Goal: Task Accomplishment & Management: Complete application form

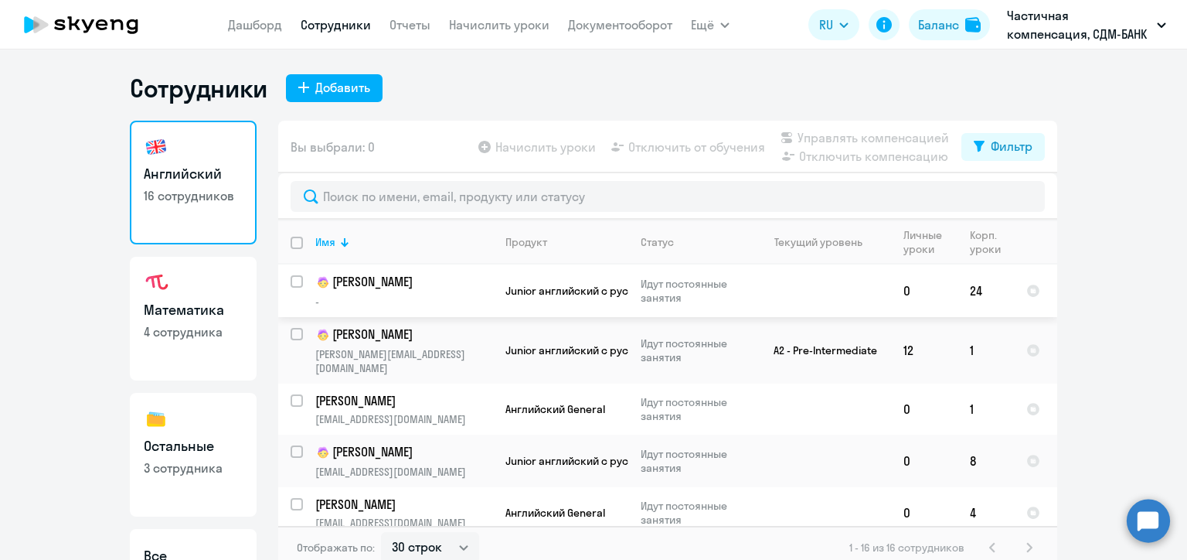
select select "30"
click at [325, 75] on button "Добавить" at bounding box center [334, 88] width 97 height 28
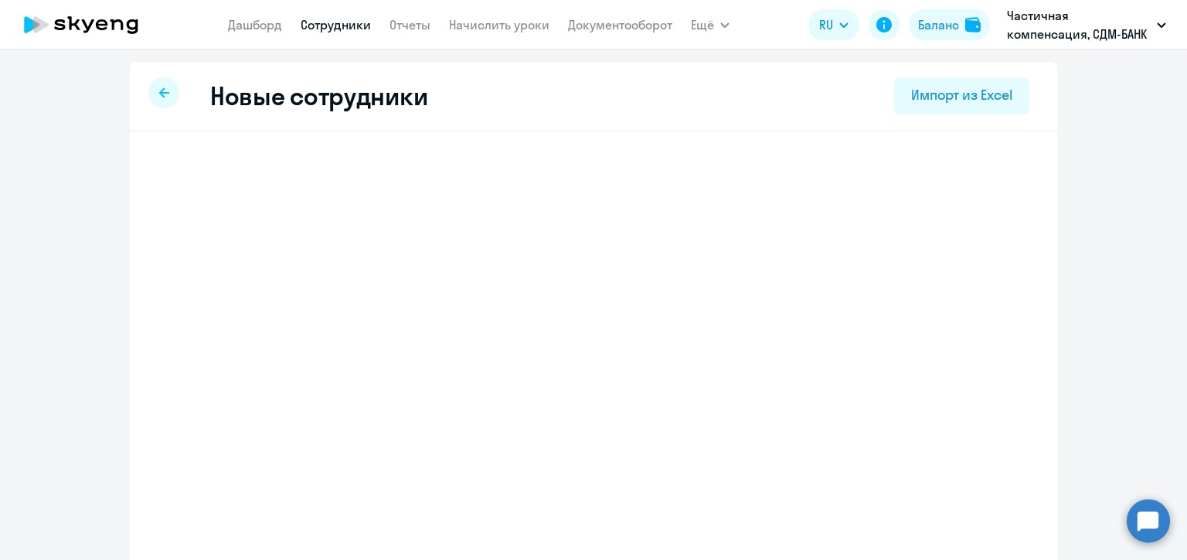
select select "english_adult_not_native_speaker"
select select "3"
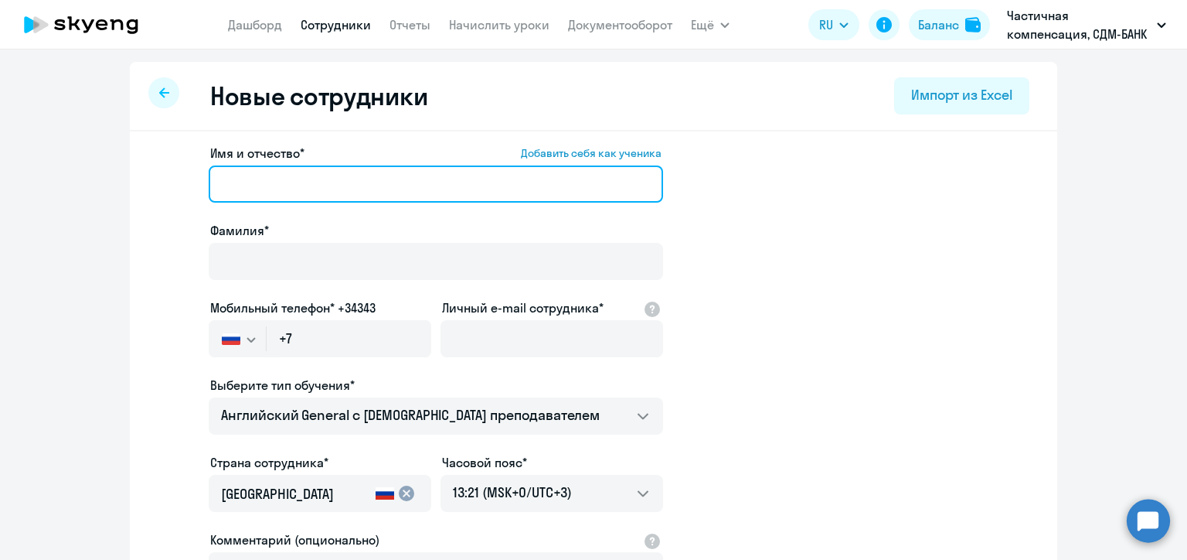
click at [284, 177] on input "Имя и отчество* Добавить себя как ученика" at bounding box center [436, 183] width 454 height 37
paste input "[PERSON_NAME]"
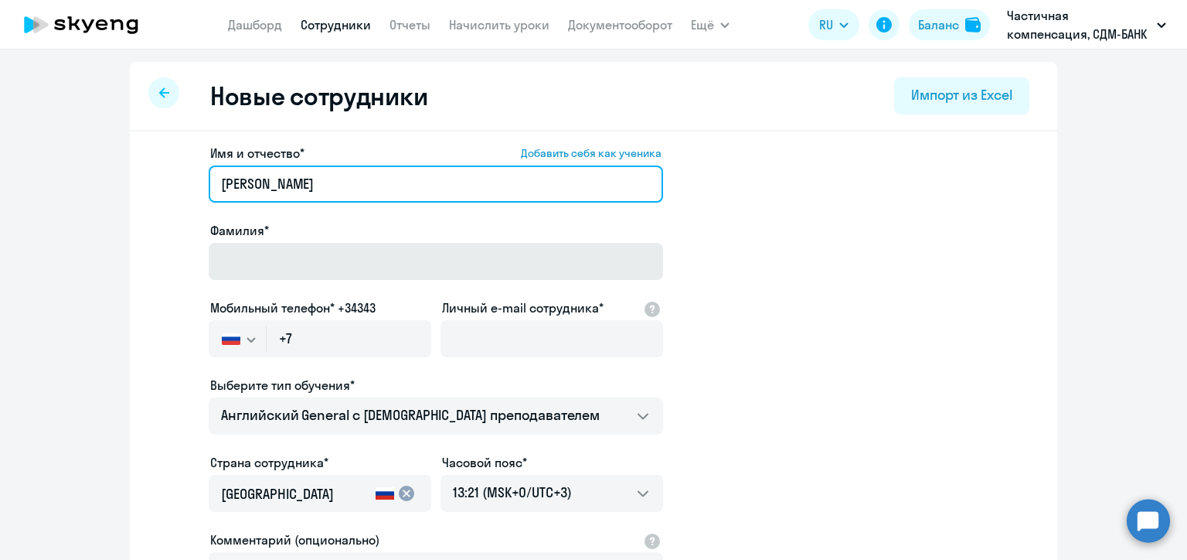
type input "[PERSON_NAME]"
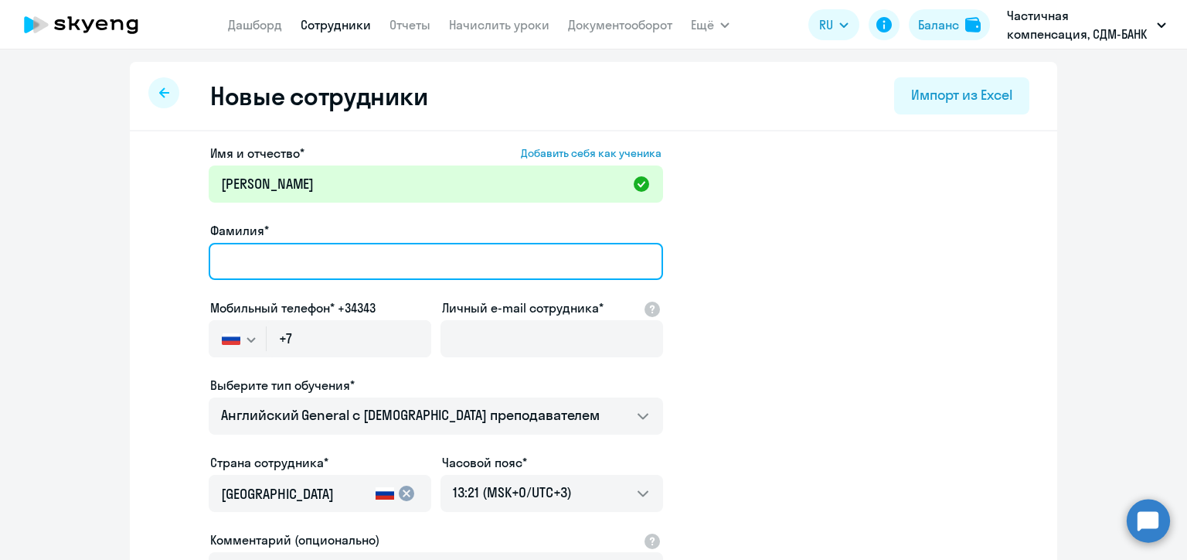
click at [242, 254] on input "Фамилия*" at bounding box center [436, 261] width 454 height 37
paste input "[PERSON_NAME]"
type input "[PERSON_NAME]"
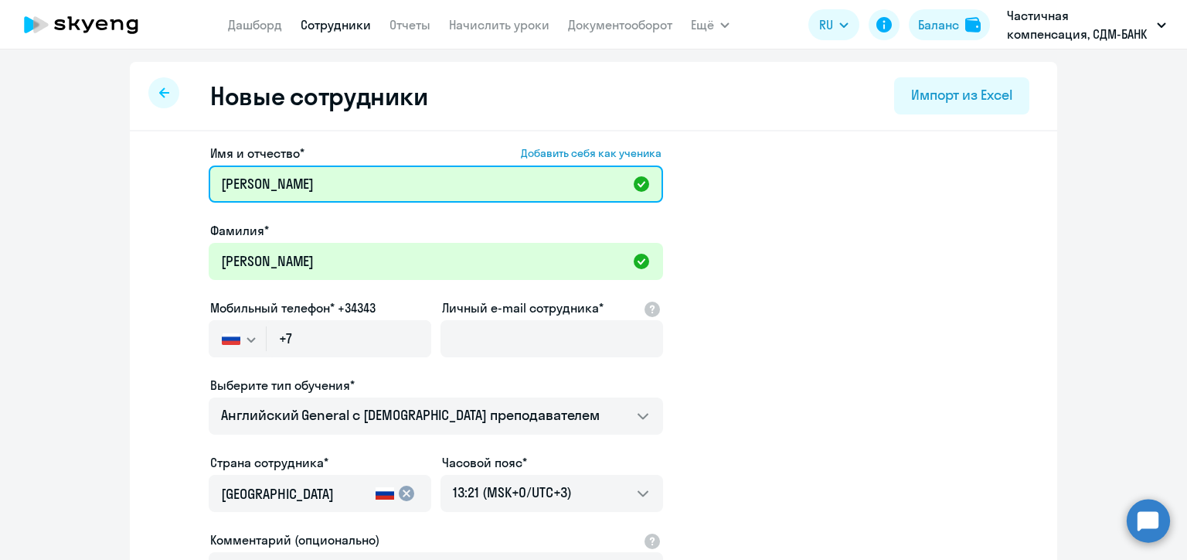
click at [260, 182] on input "[PERSON_NAME]" at bounding box center [436, 183] width 454 height 37
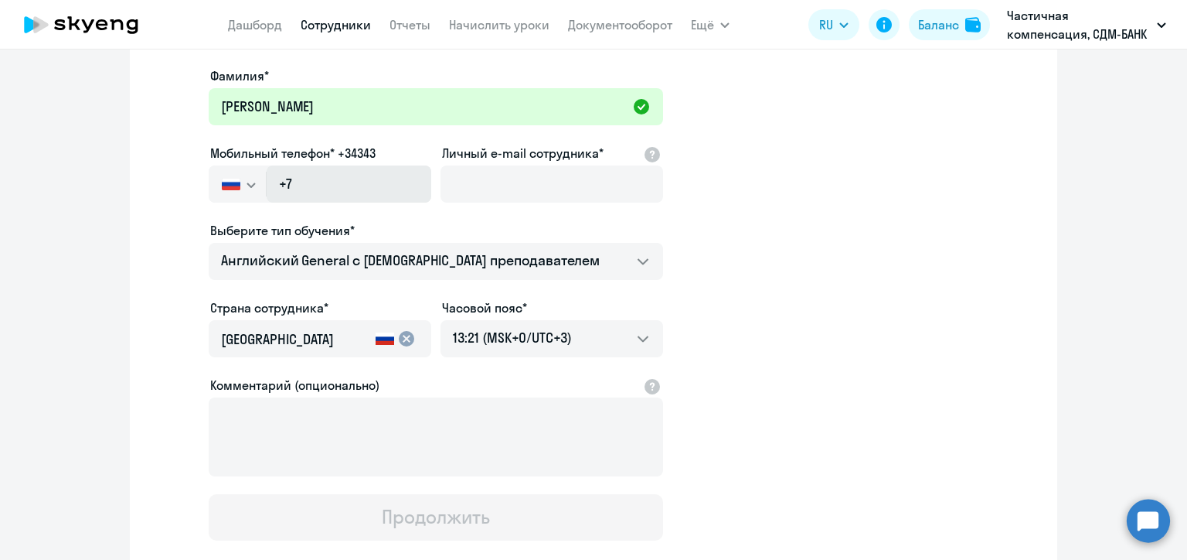
type input "[PERSON_NAME]"
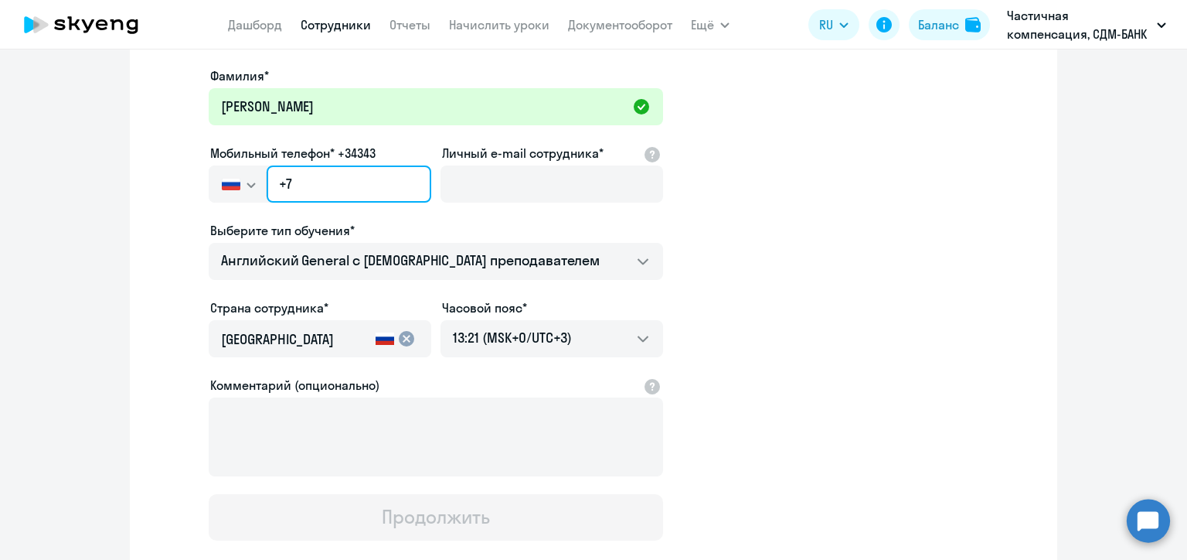
click at [328, 183] on input "+7" at bounding box center [349, 183] width 165 height 37
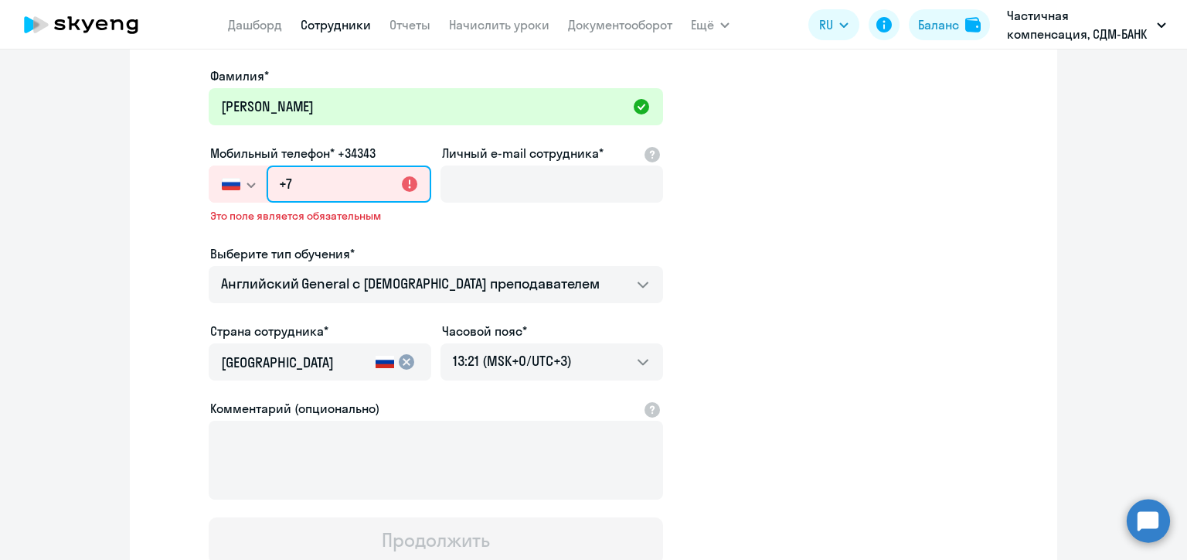
paste input "[PHONE_NUMBER]"
type input "[PHONE_NUMBER]"
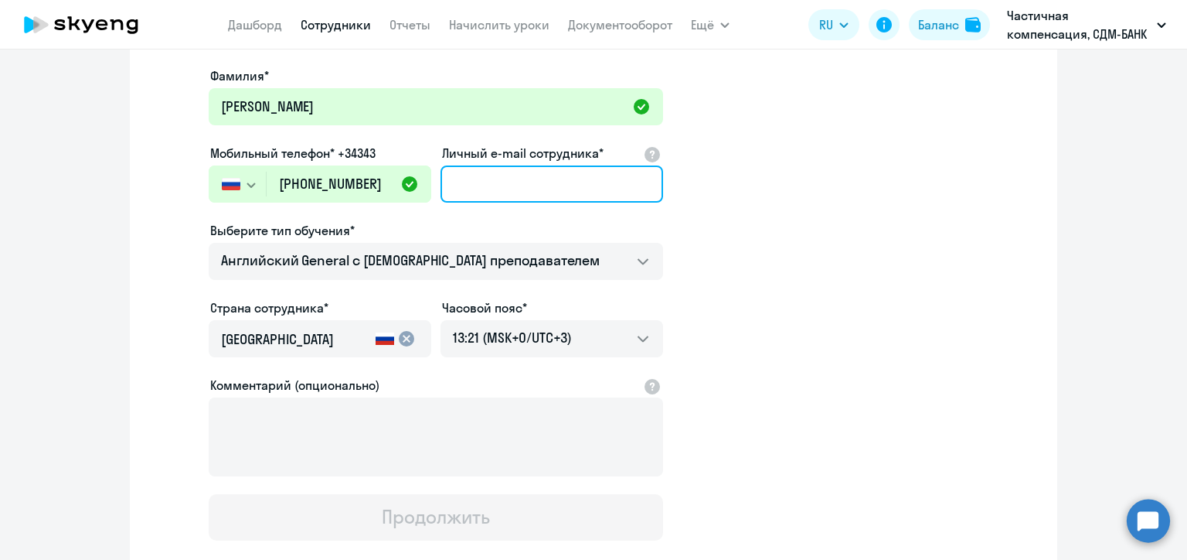
click at [488, 178] on input "Личный e-mail сотрудника*" at bounding box center [552, 183] width 223 height 37
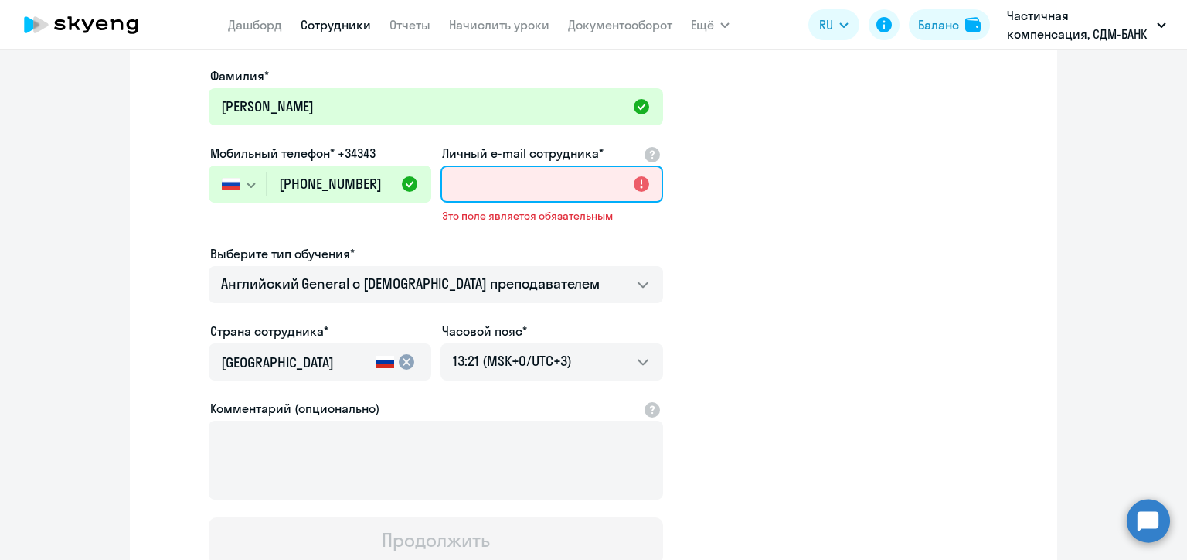
paste input "[PERSON_NAME][EMAIL_ADDRESS][DOMAIN_NAME]"
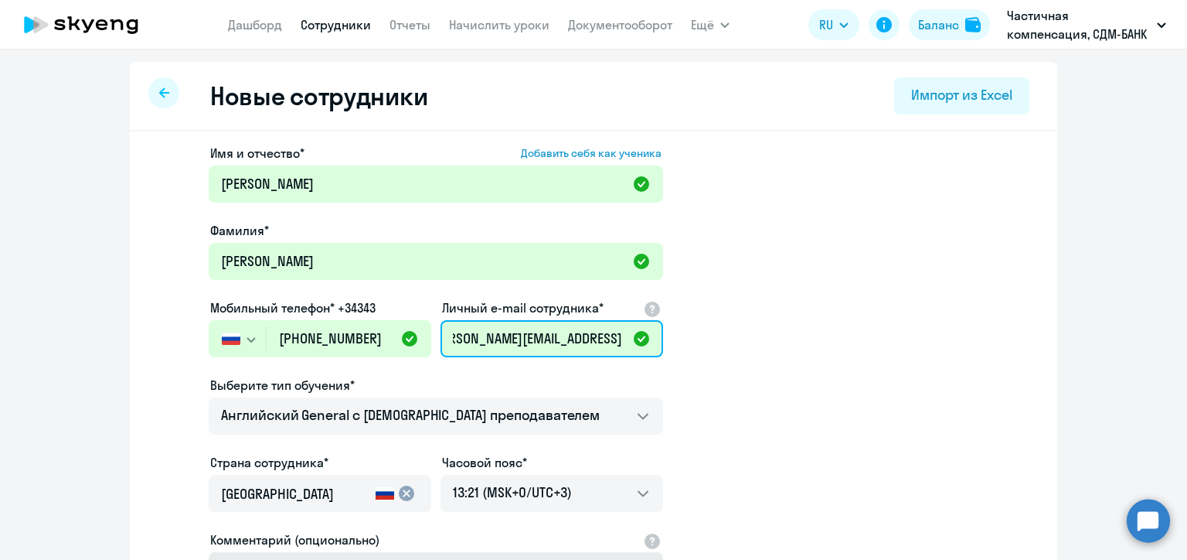
scroll to position [249, 0]
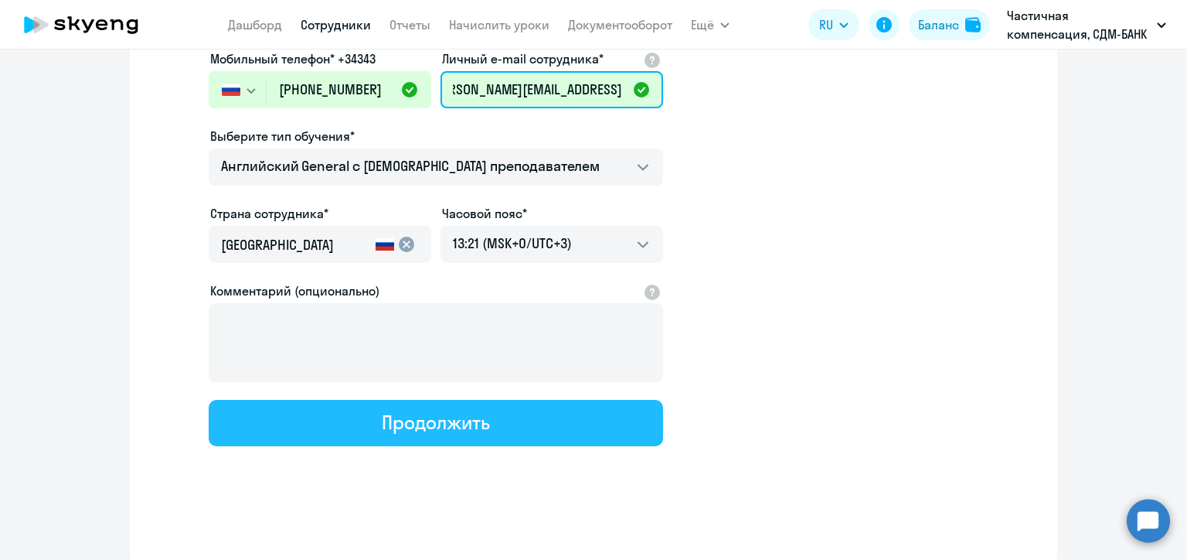
type input "[PERSON_NAME][EMAIL_ADDRESS][DOMAIN_NAME]"
click at [406, 427] on div "Продолжить" at bounding box center [435, 422] width 107 height 25
select select "english_adult_not_native_speaker"
select select "3"
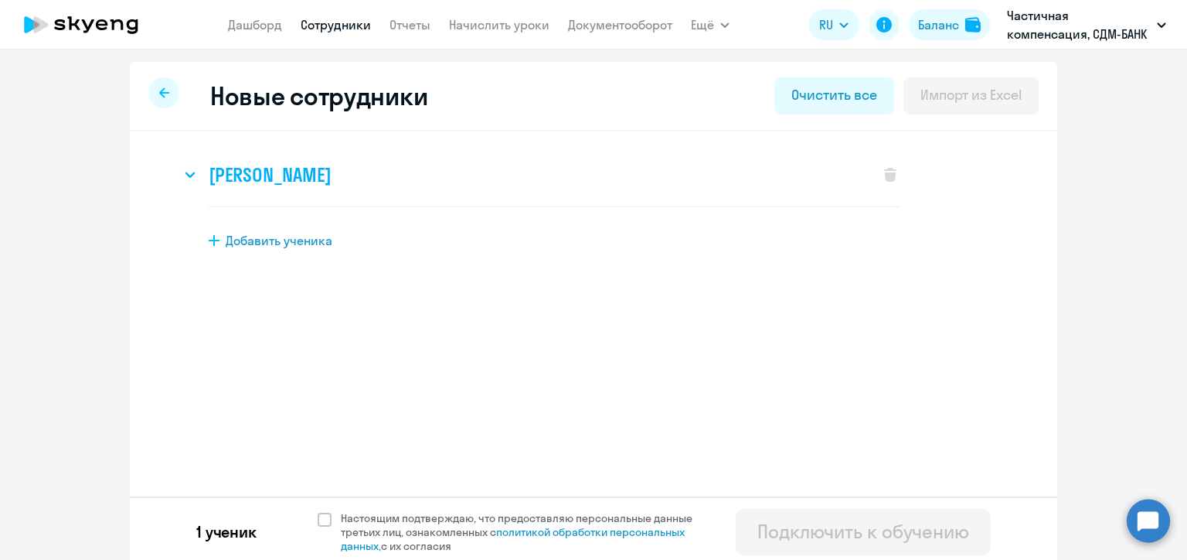
click at [185, 172] on icon at bounding box center [190, 175] width 11 height 6
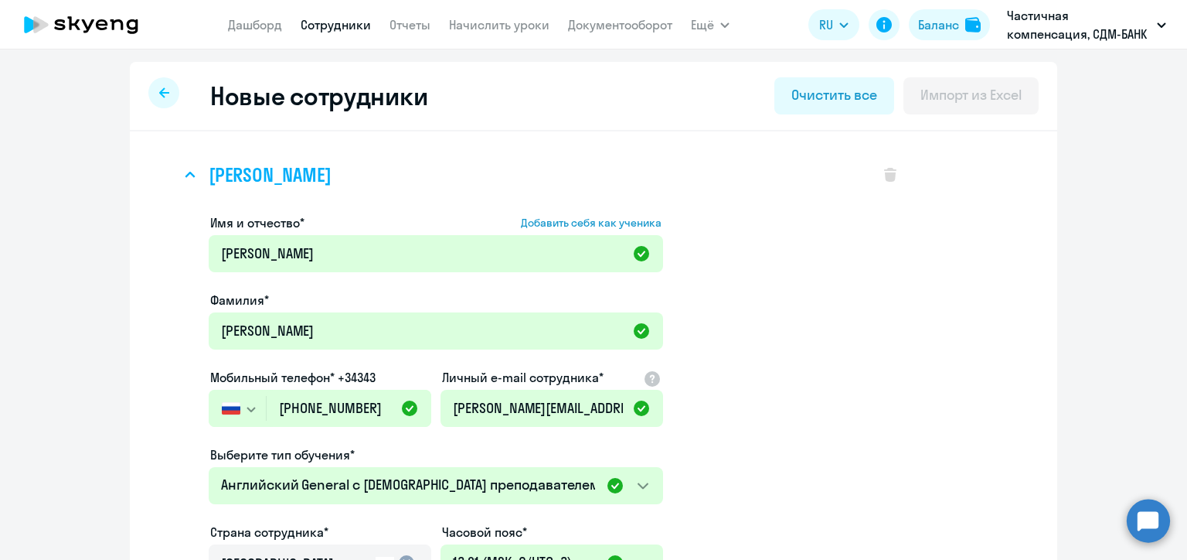
click at [185, 172] on icon at bounding box center [190, 175] width 11 height 6
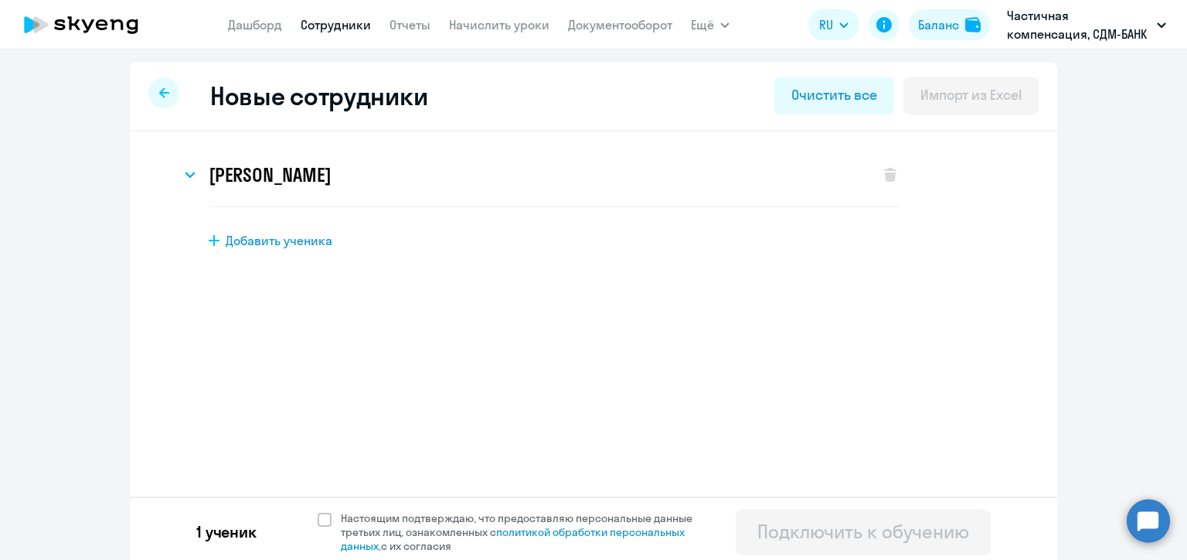
click at [159, 90] on icon at bounding box center [164, 92] width 10 height 11
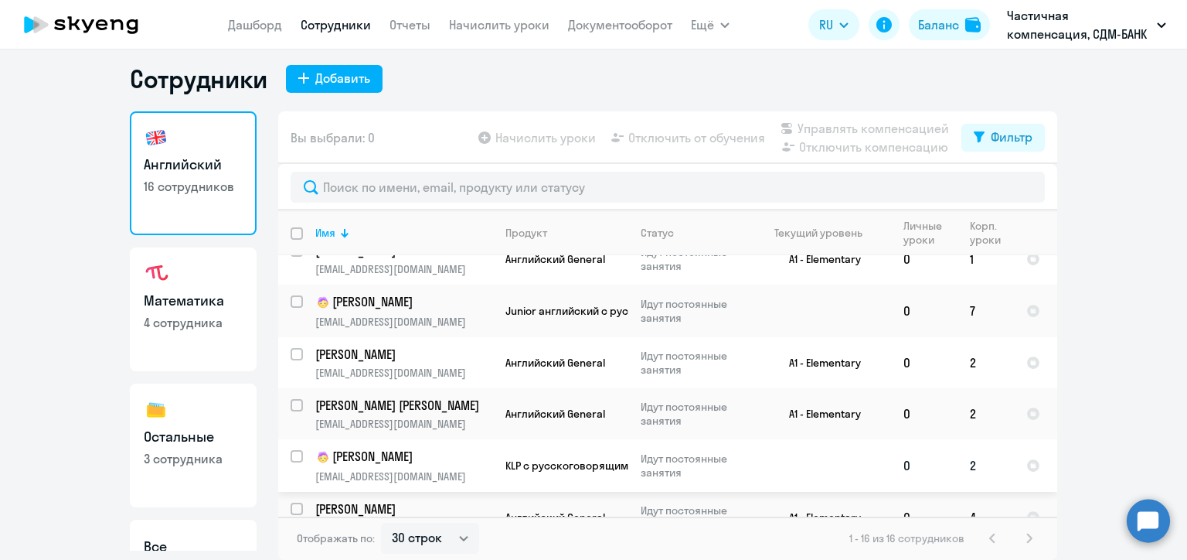
scroll to position [568, 0]
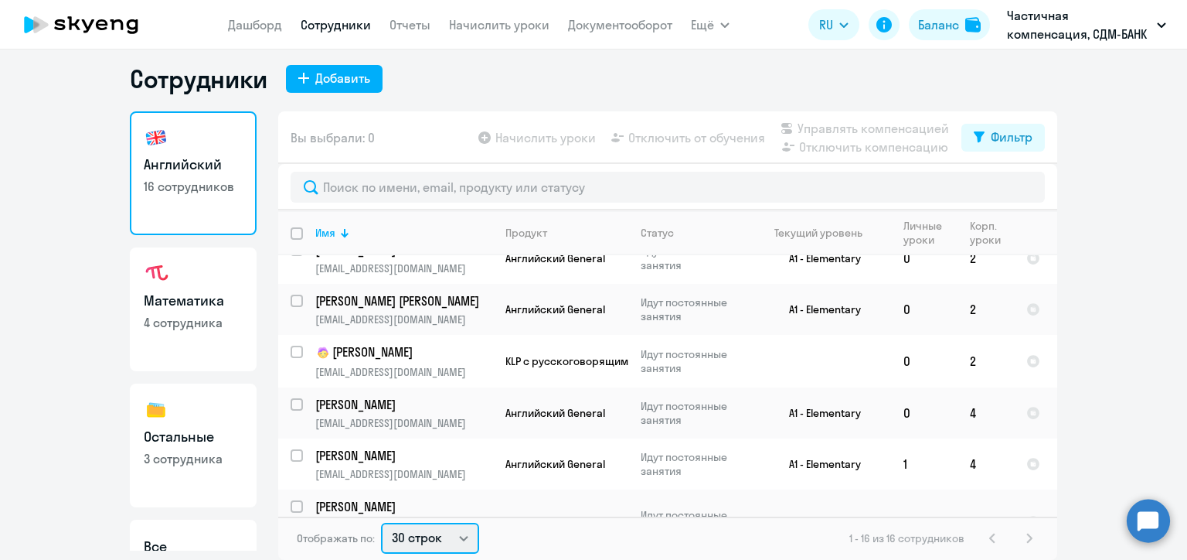
click at [460, 538] on select "30 строк 50 строк 100 строк" at bounding box center [430, 537] width 98 height 31
click at [381, 522] on select "30 строк 50 строк 100 строк" at bounding box center [430, 537] width 98 height 31
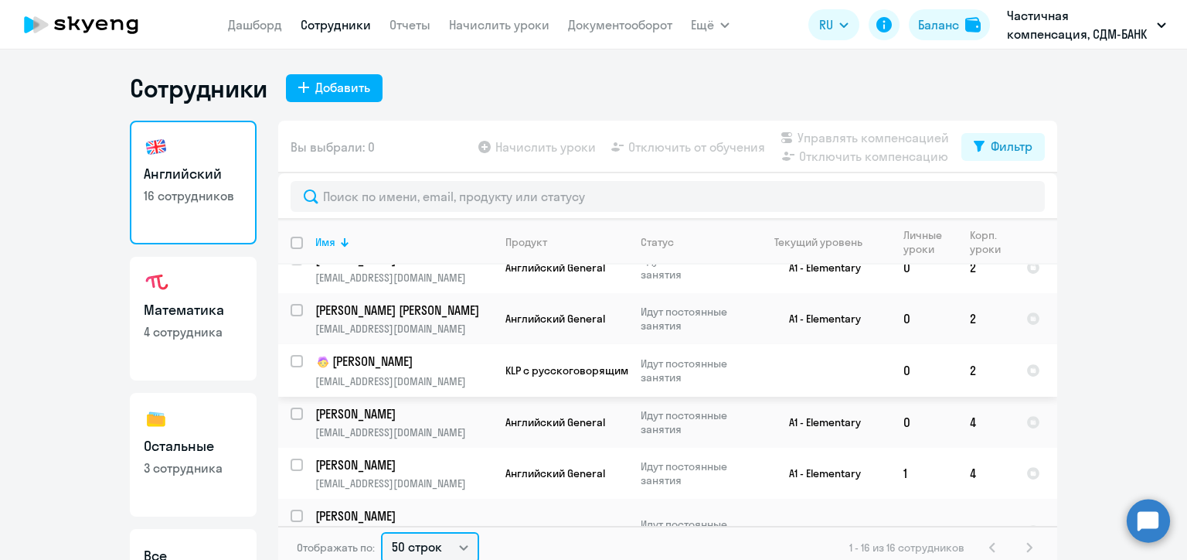
scroll to position [9, 0]
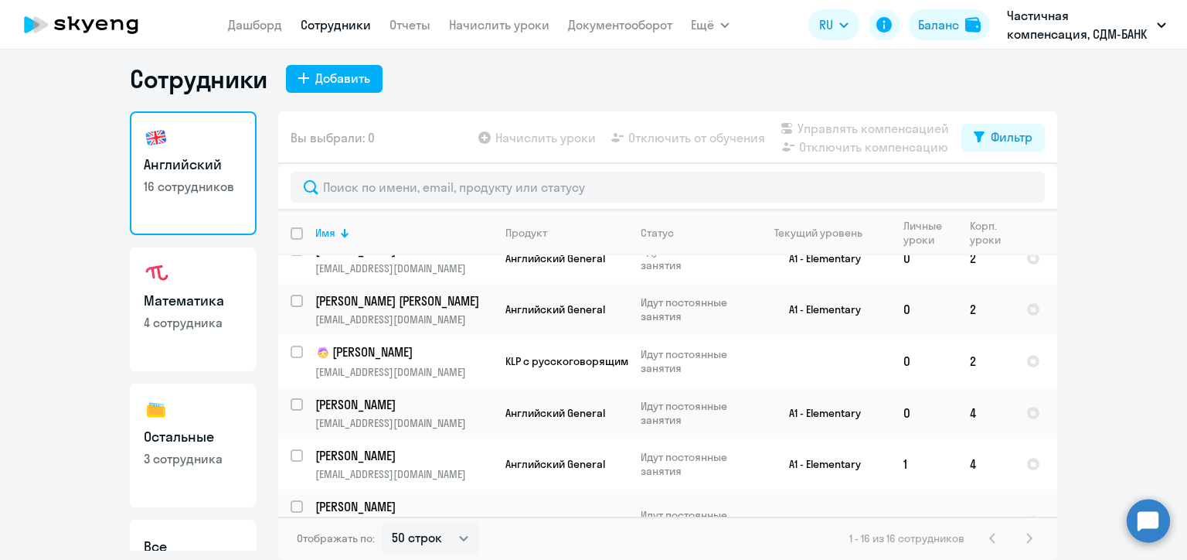
click at [343, 26] on link "Сотрудники" at bounding box center [336, 24] width 70 height 15
click at [452, 536] on select "30 строк 50 строк 100 строк" at bounding box center [430, 537] width 98 height 31
select select "100"
click at [381, 522] on select "30 строк 50 строк 100 строк" at bounding box center [430, 537] width 98 height 31
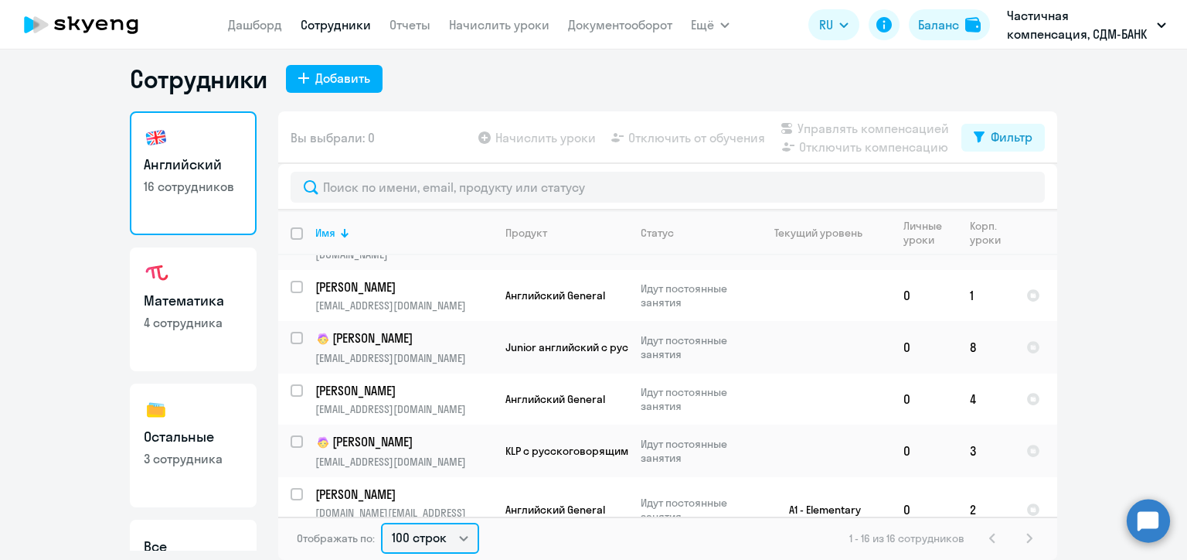
scroll to position [0, 0]
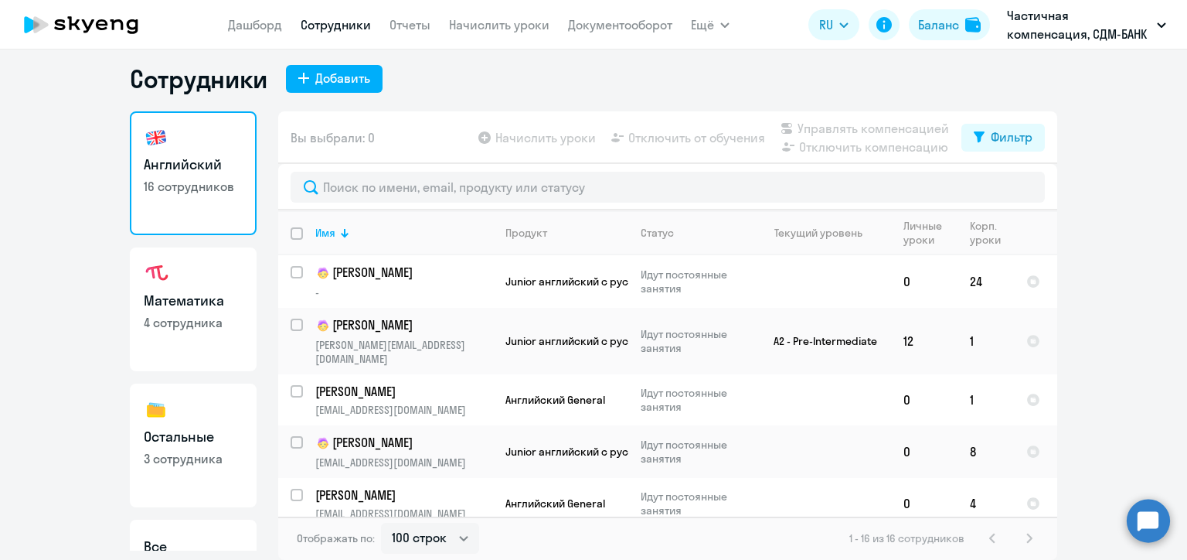
click at [134, 305] on link "Математика 4 сотрудника" at bounding box center [193, 309] width 127 height 124
select select "30"
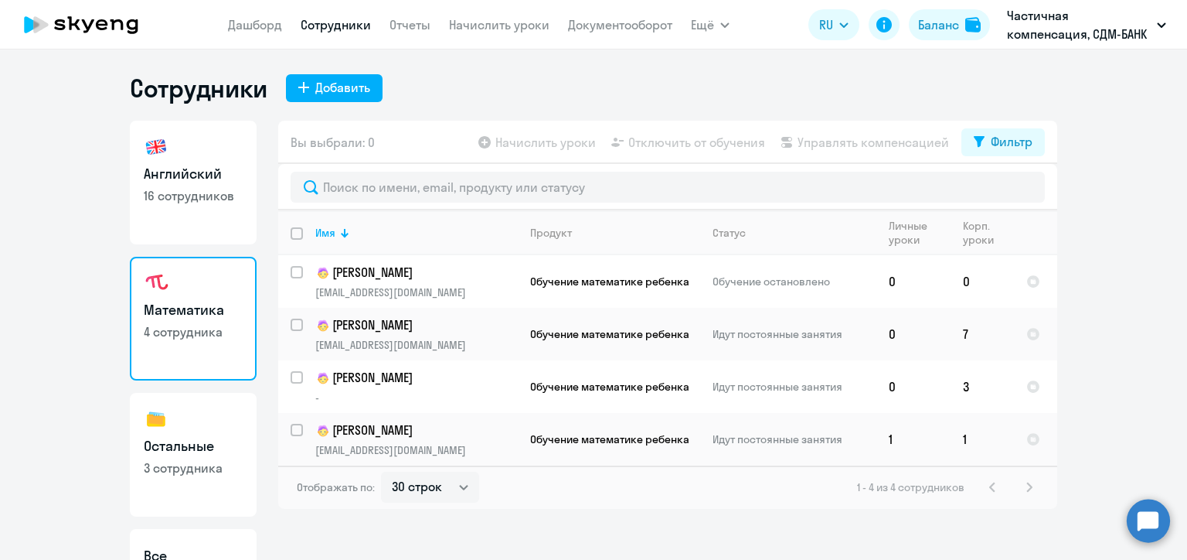
click at [179, 184] on link "Английский 16 сотрудников" at bounding box center [193, 183] width 127 height 124
select select "30"
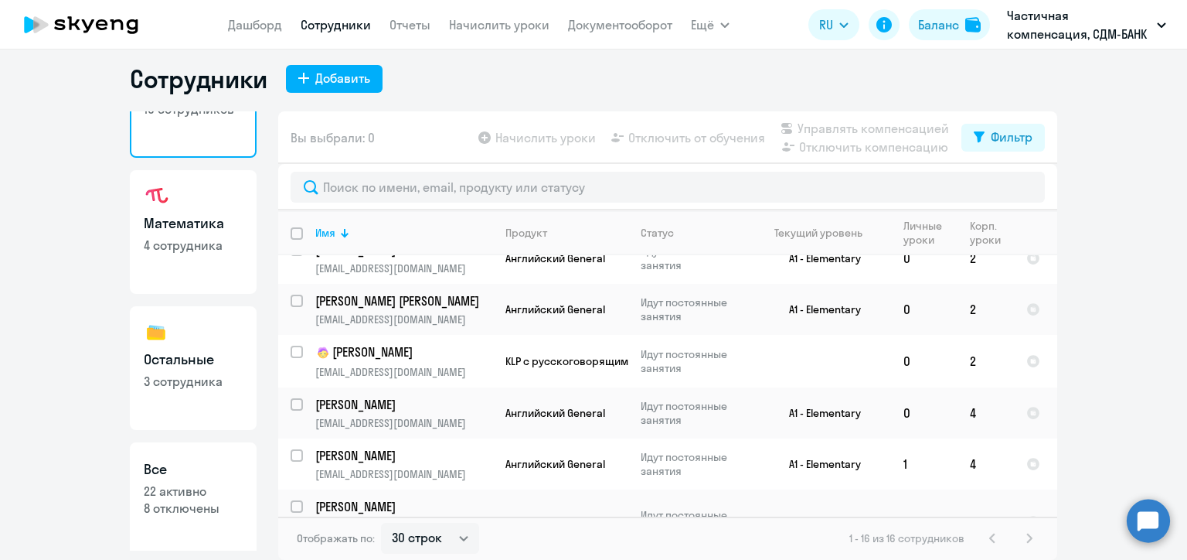
scroll to position [93, 0]
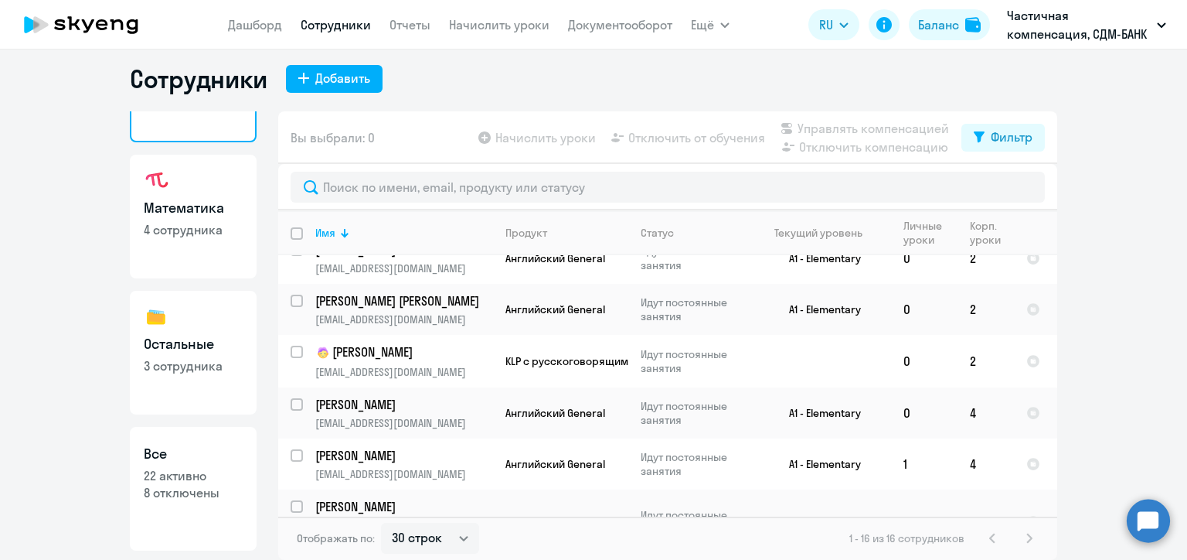
click at [203, 475] on p "22 активно" at bounding box center [193, 475] width 99 height 17
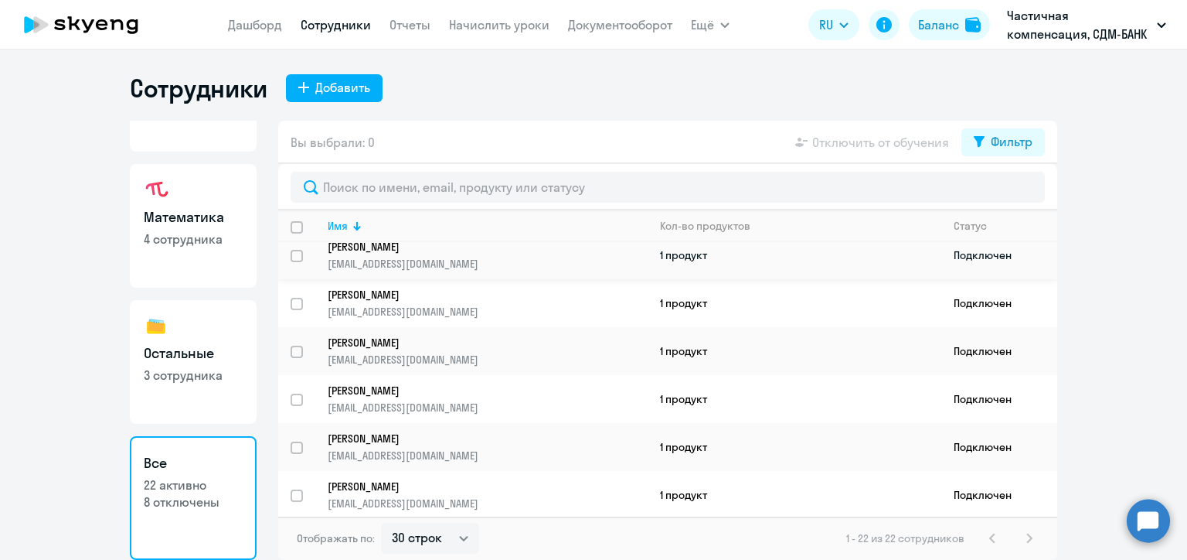
scroll to position [309, 0]
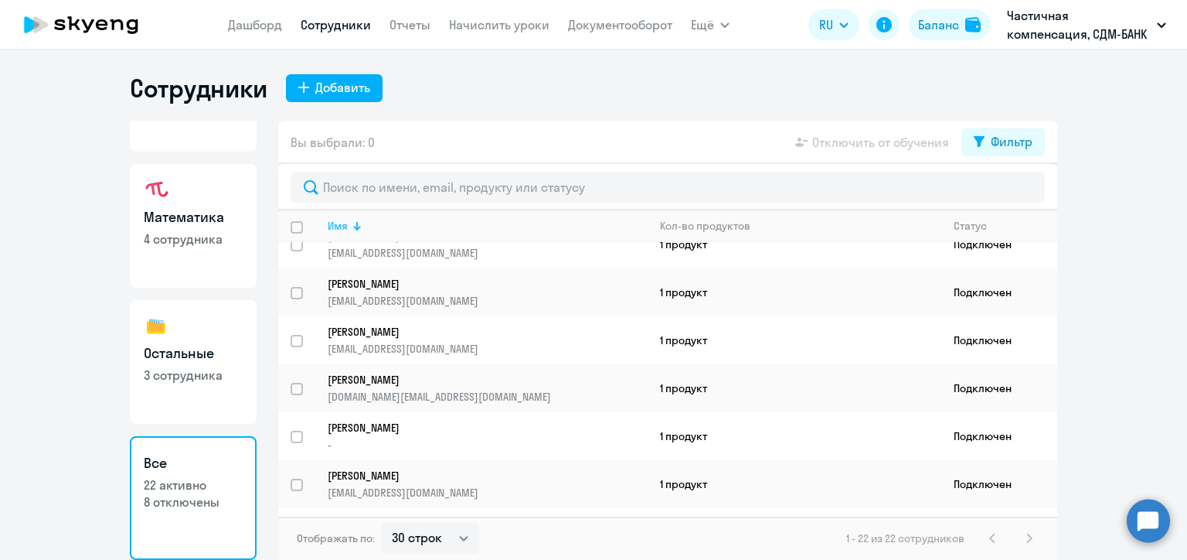
click at [339, 223] on div "Имя" at bounding box center [338, 226] width 20 height 14
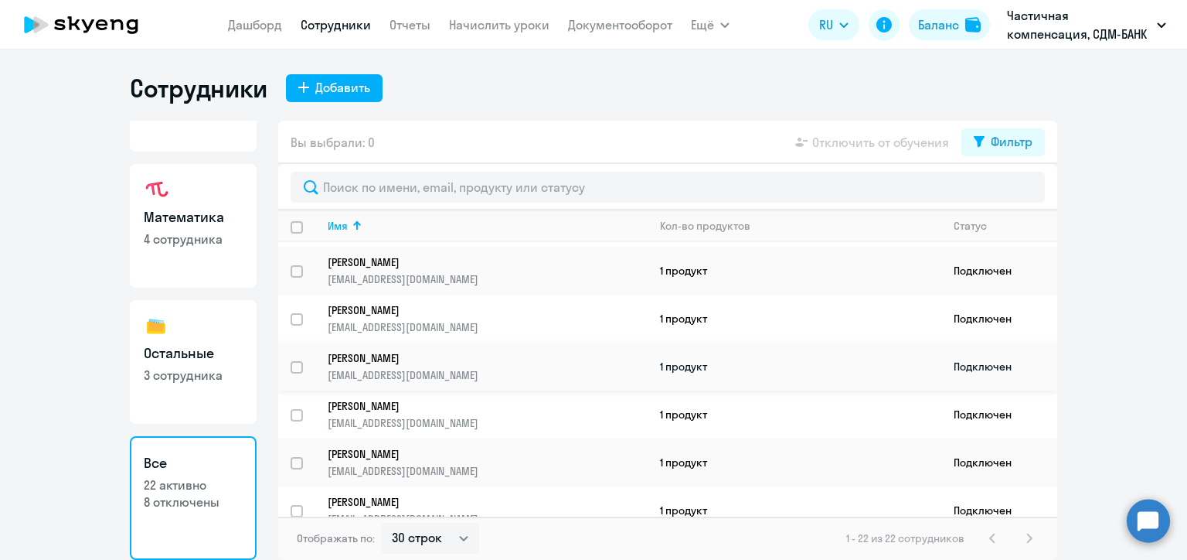
scroll to position [792, 0]
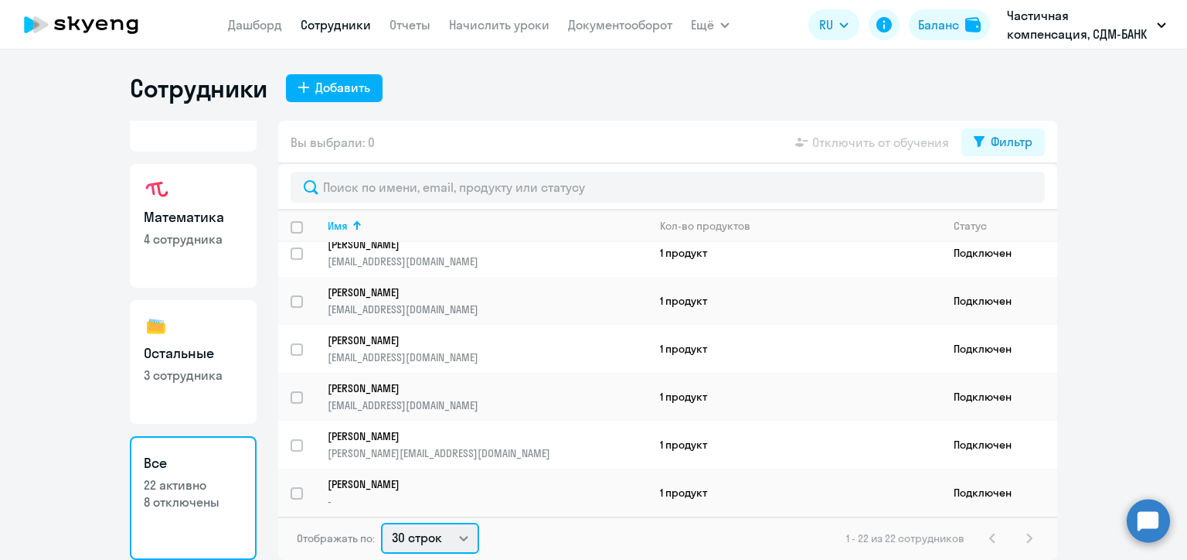
click at [465, 536] on select "30 строк 50 строк 100 строк" at bounding box center [430, 537] width 98 height 31
select select "100"
click at [381, 522] on select "30 строк 50 строк 100 строк" at bounding box center [430, 537] width 98 height 31
click at [192, 95] on h1 "Сотрудники" at bounding box center [199, 88] width 138 height 31
click at [401, 23] on link "Отчеты" at bounding box center [410, 24] width 41 height 15
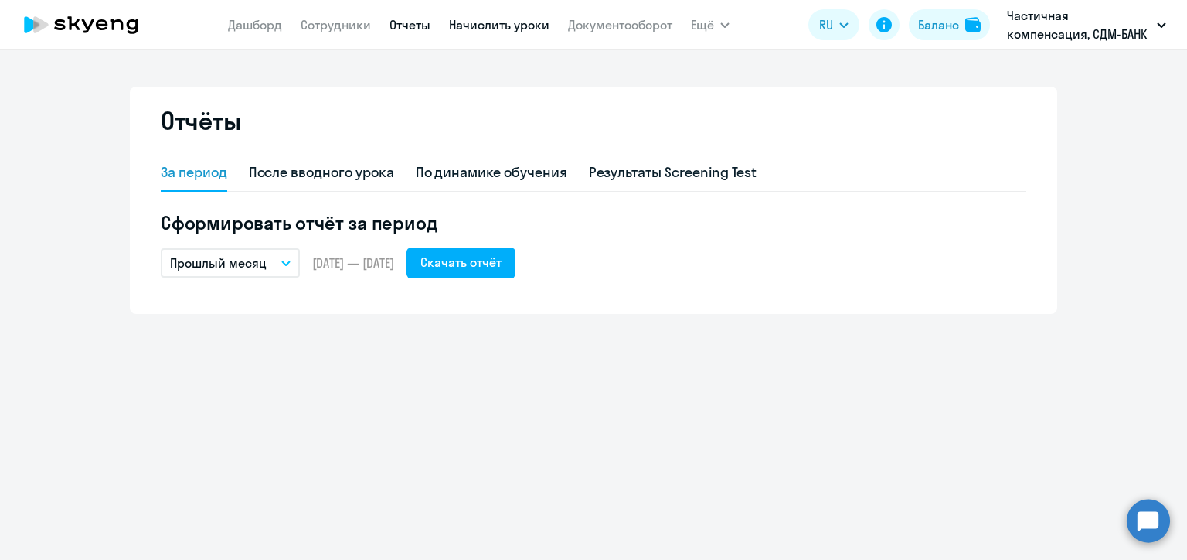
click at [492, 25] on link "Начислить уроки" at bounding box center [499, 24] width 100 height 15
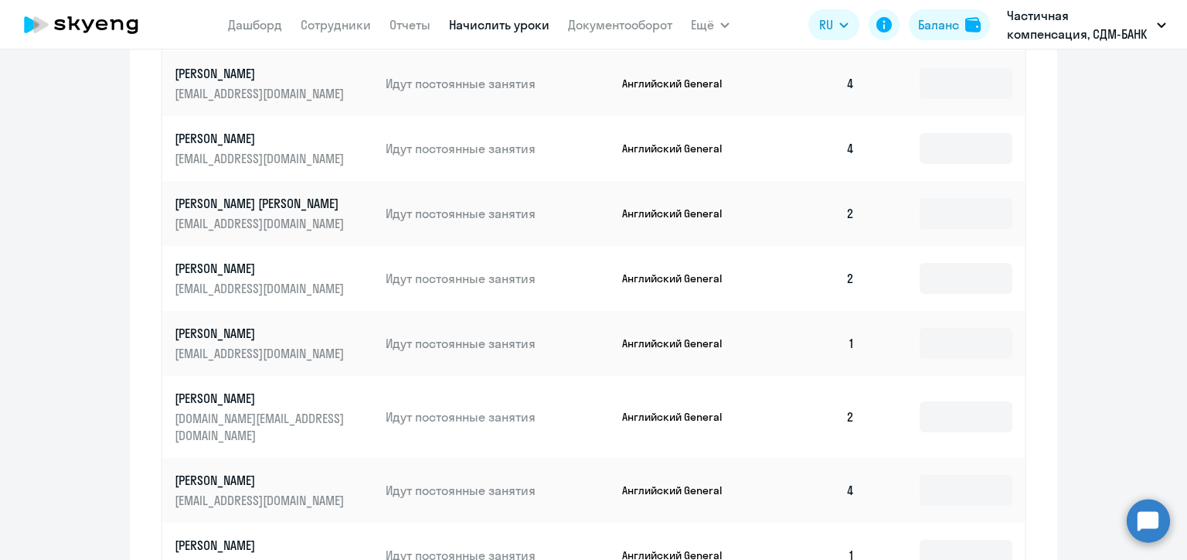
scroll to position [897, 0]
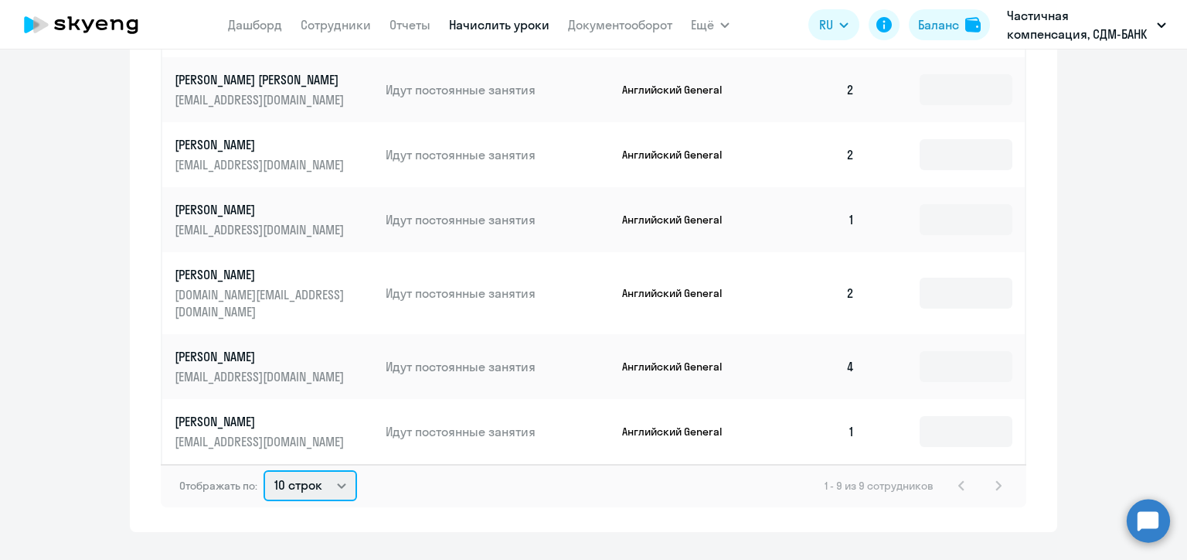
click at [332, 470] on select "10 строк 30 строк 50 строк" at bounding box center [311, 485] width 94 height 31
select select "50"
click at [264, 470] on select "10 строк 30 строк 50 строк" at bounding box center [311, 485] width 94 height 31
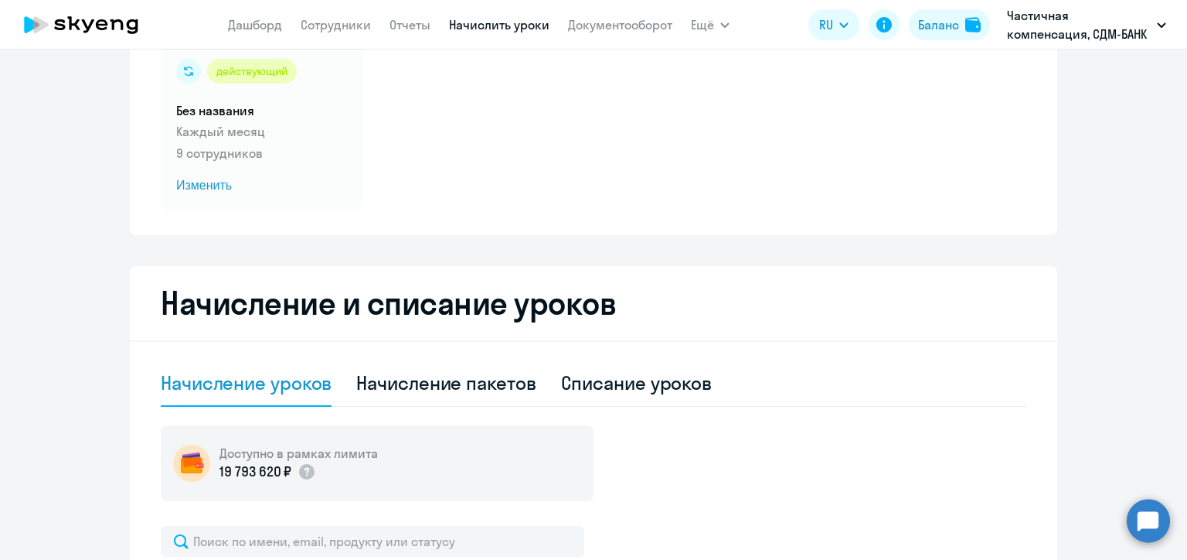
scroll to position [0, 0]
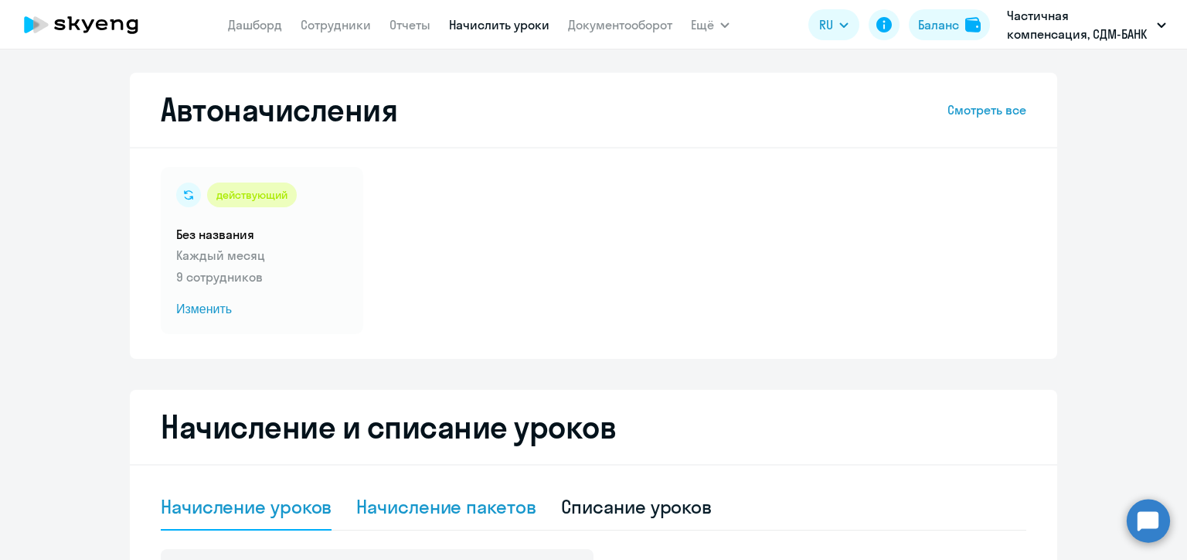
click at [425, 504] on div "Начисление пакетов" at bounding box center [445, 506] width 179 height 25
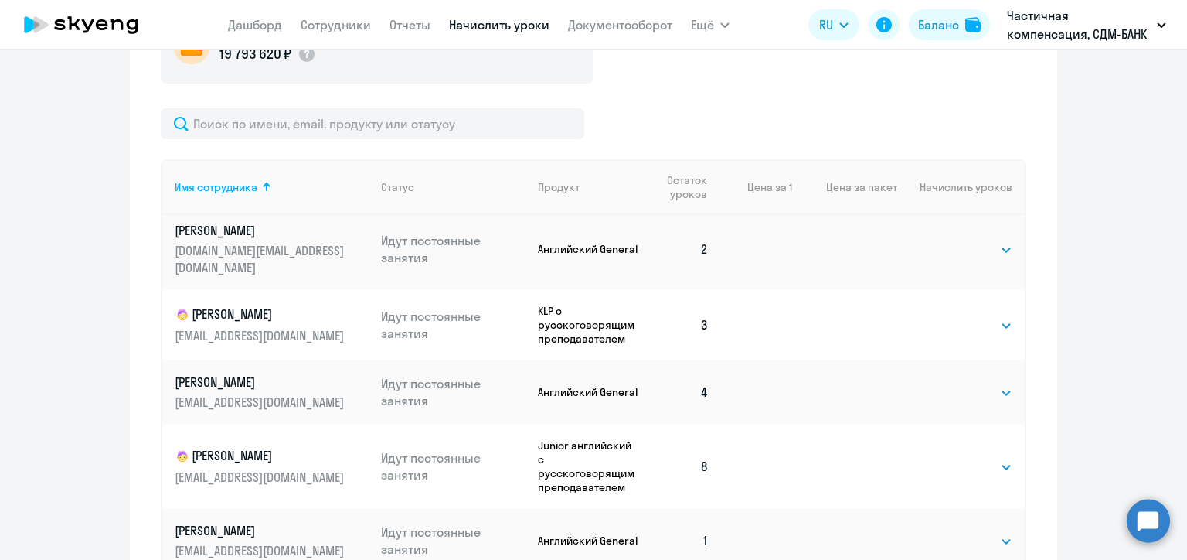
scroll to position [975, 0]
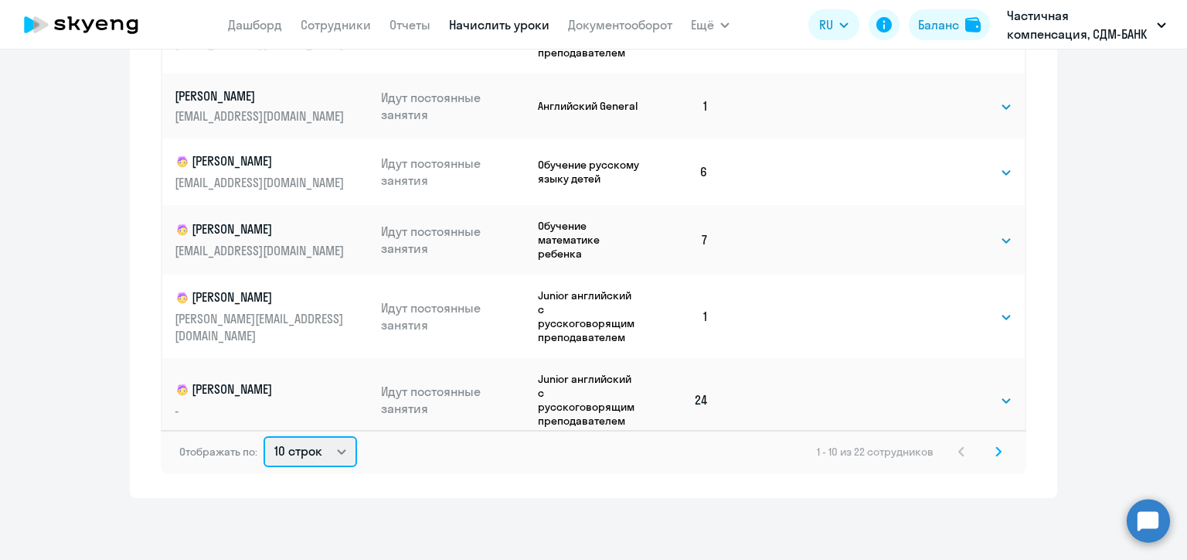
click at [339, 447] on select "10 строк 30 строк 50 строк" at bounding box center [311, 451] width 94 height 31
select select "50"
click at [264, 436] on select "10 строк 30 строк 50 строк" at bounding box center [311, 451] width 94 height 31
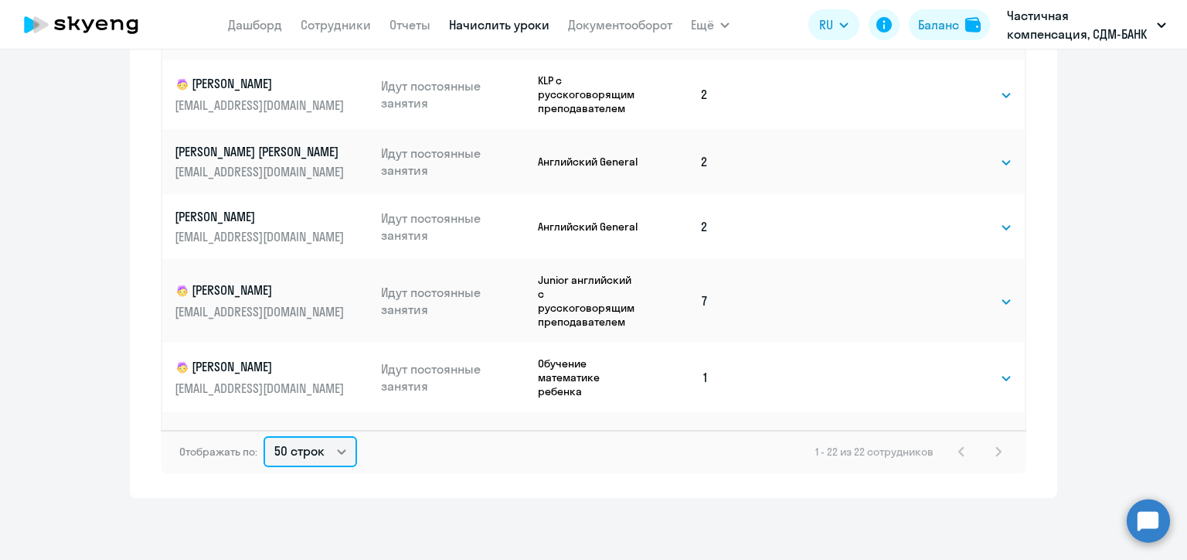
scroll to position [0, 0]
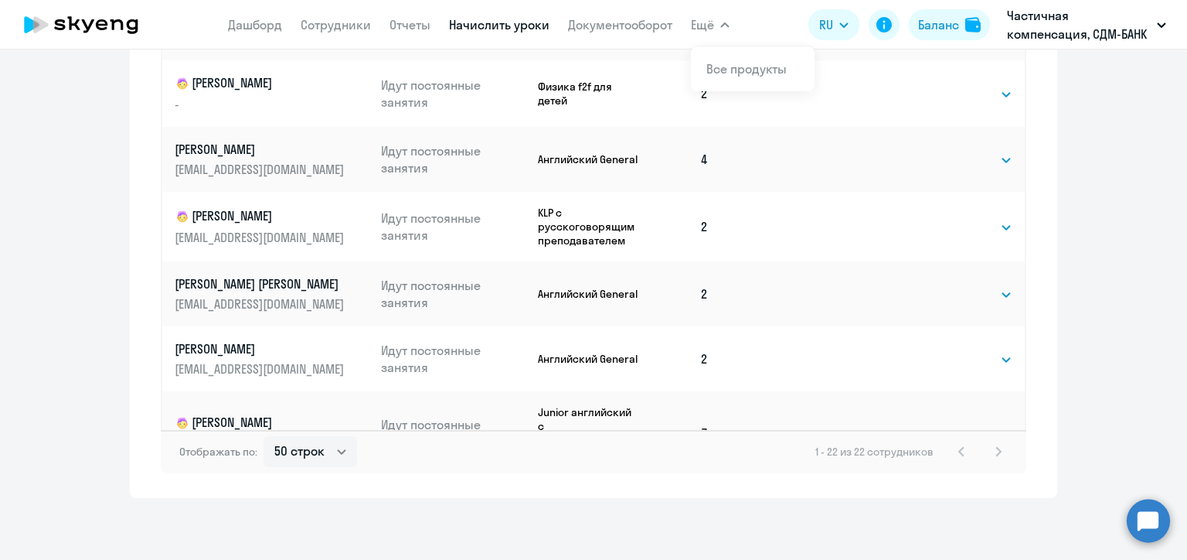
click at [719, 22] on button "Ещё" at bounding box center [710, 24] width 39 height 31
click at [704, 23] on span "Ещё" at bounding box center [702, 24] width 23 height 19
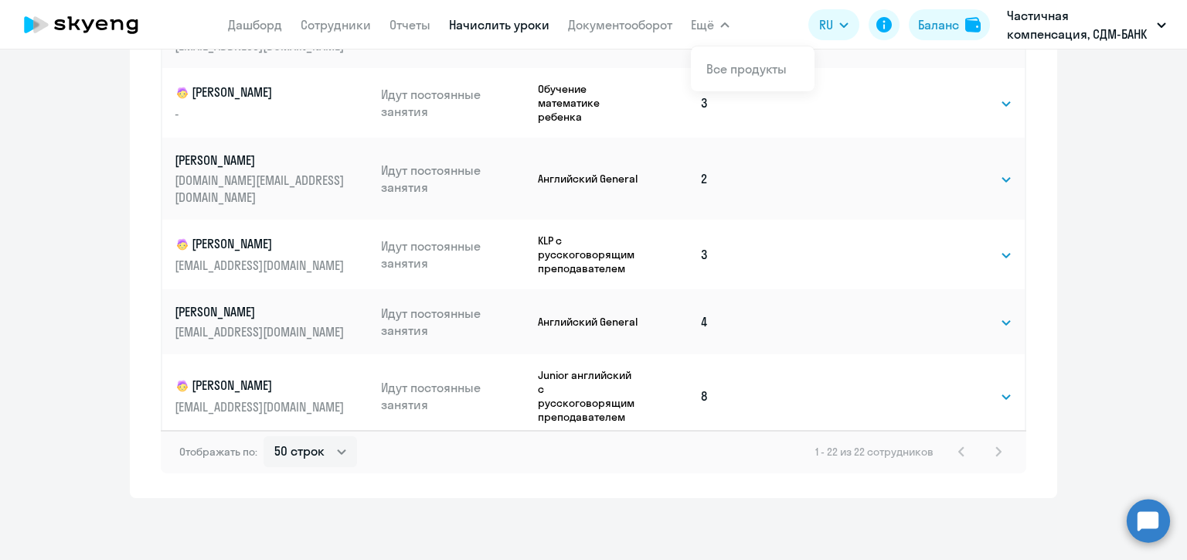
scroll to position [905, 0]
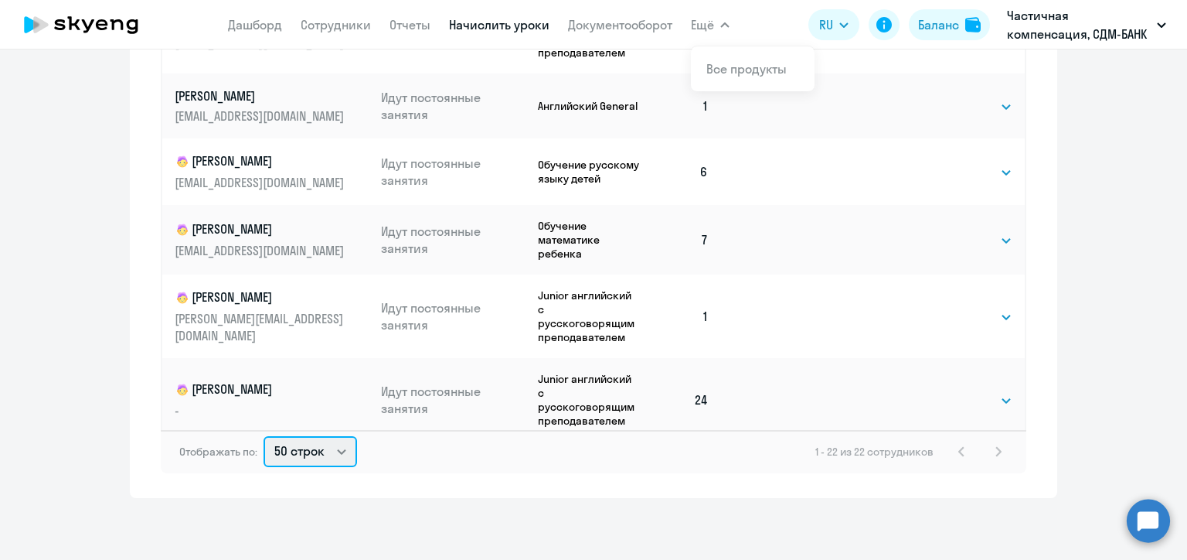
click at [342, 451] on select "10 строк 30 строк 50 строк" at bounding box center [311, 451] width 94 height 31
click at [264, 436] on select "10 строк 30 строк 50 строк" at bounding box center [311, 451] width 94 height 31
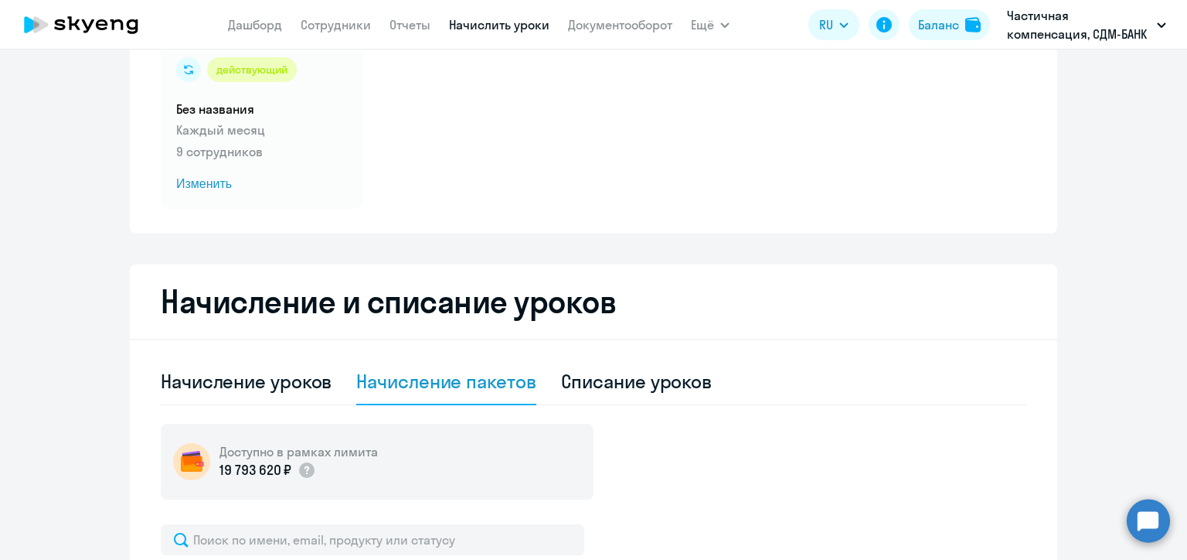
scroll to position [0, 0]
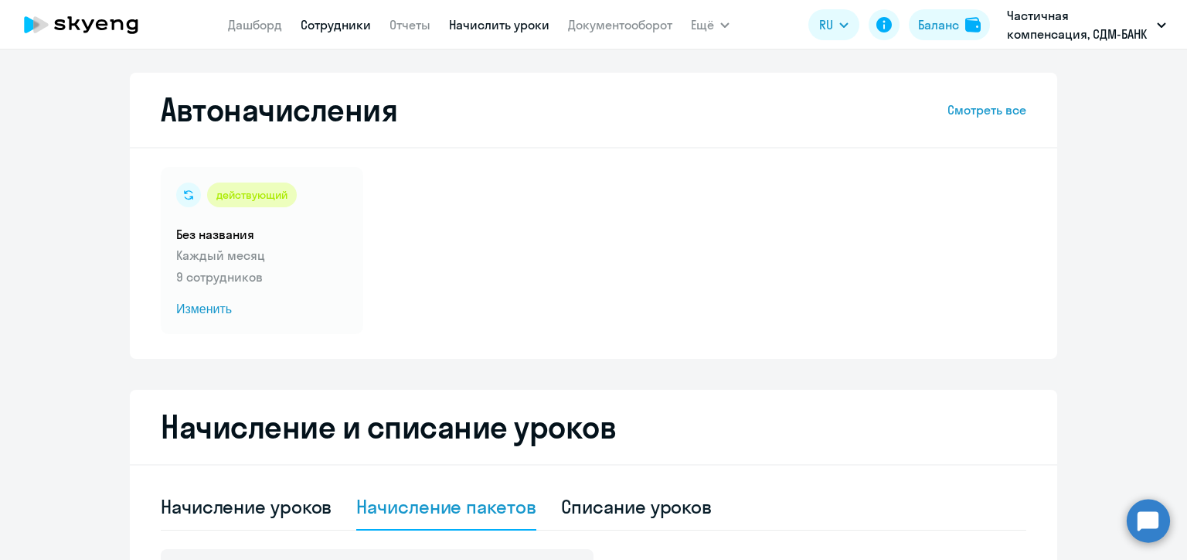
click at [352, 26] on link "Сотрудники" at bounding box center [336, 24] width 70 height 15
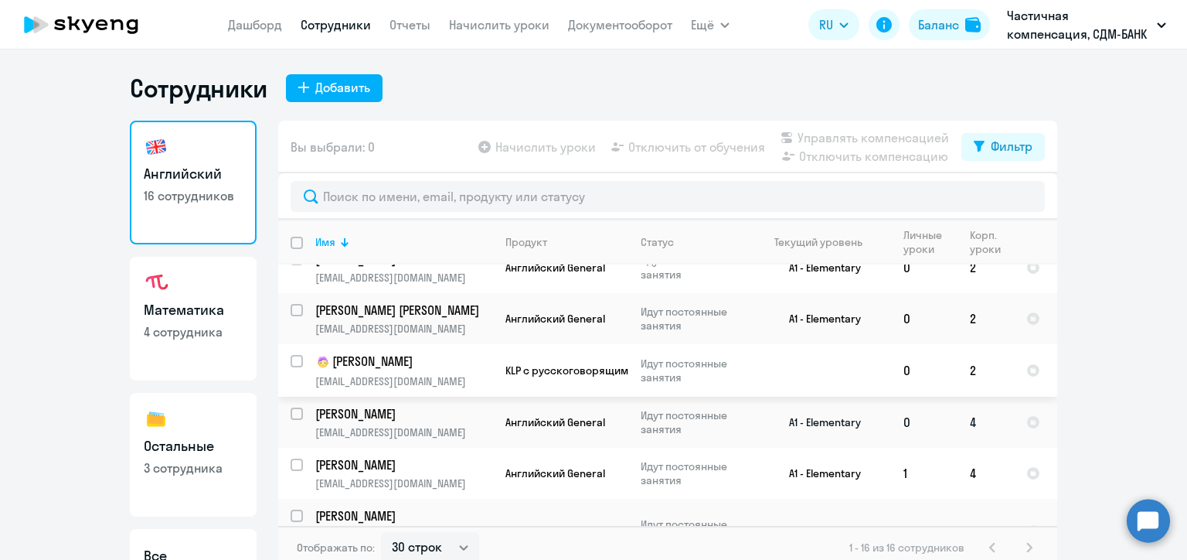
scroll to position [9, 0]
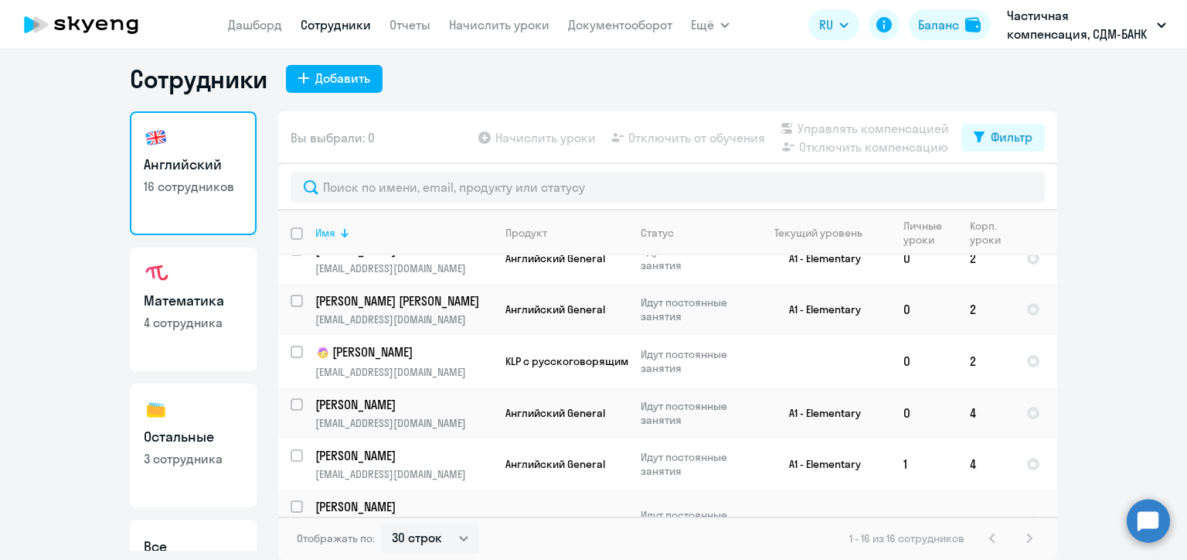
click at [325, 237] on div "Имя" at bounding box center [325, 233] width 20 height 14
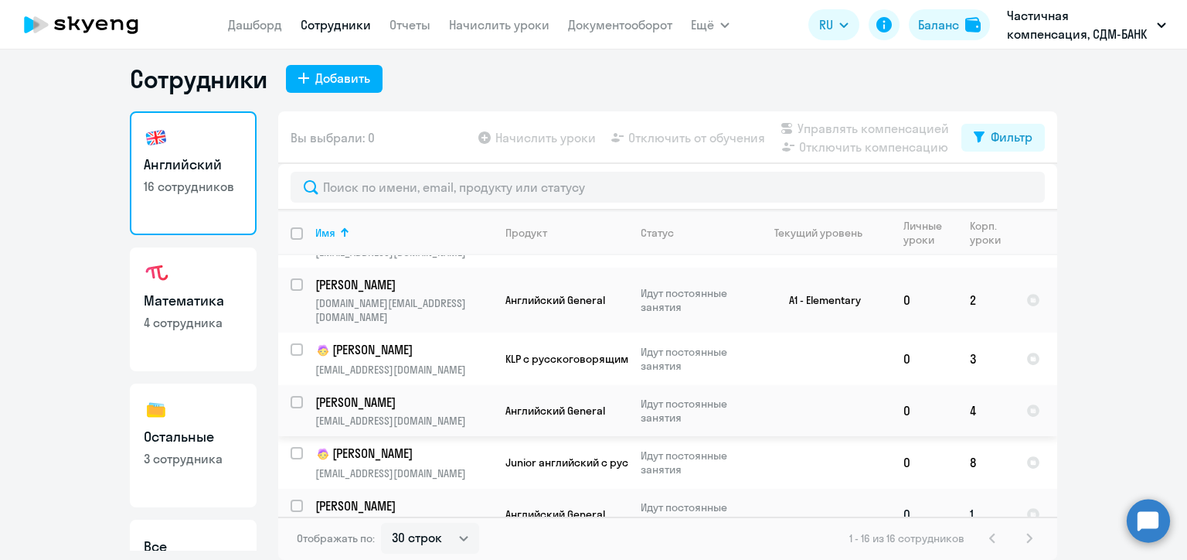
scroll to position [568, 0]
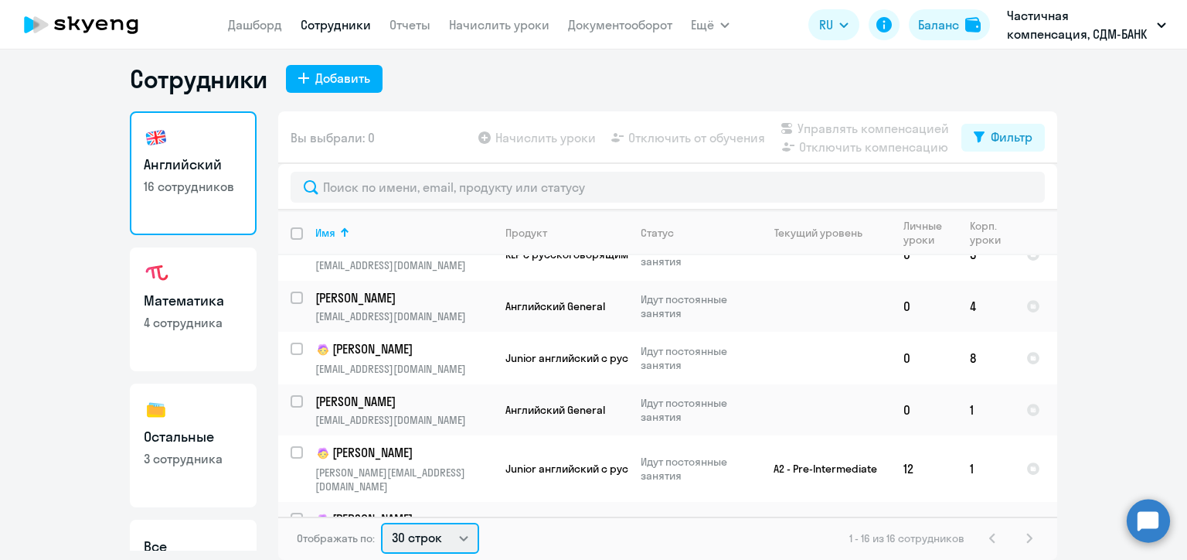
click at [462, 535] on select "30 строк 50 строк 100 строк" at bounding box center [430, 537] width 98 height 31
select select "100"
click at [381, 522] on select "30 строк 50 строк 100 строк" at bounding box center [430, 537] width 98 height 31
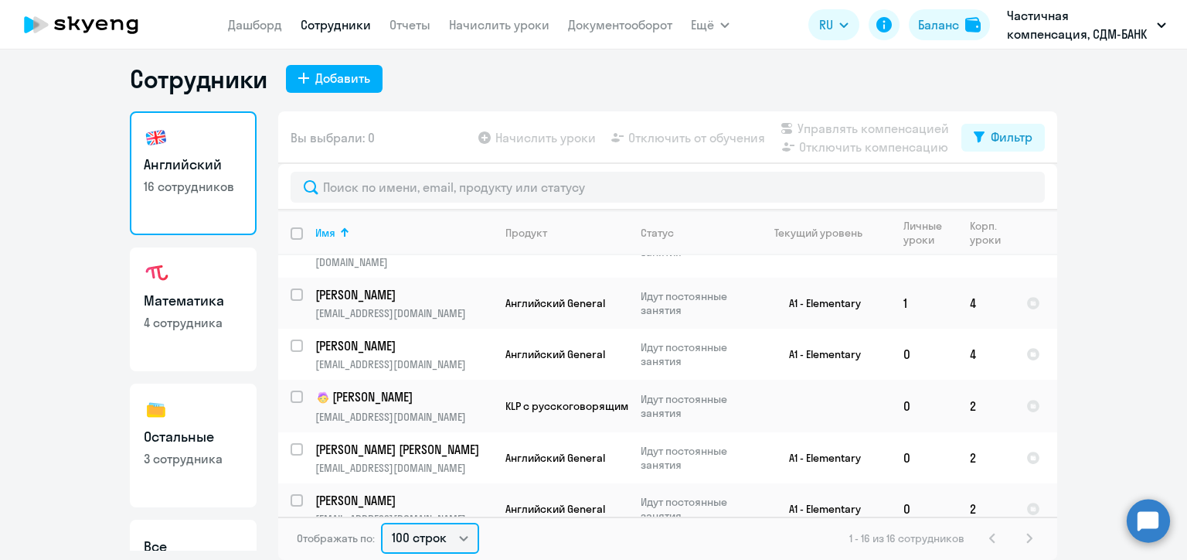
scroll to position [0, 0]
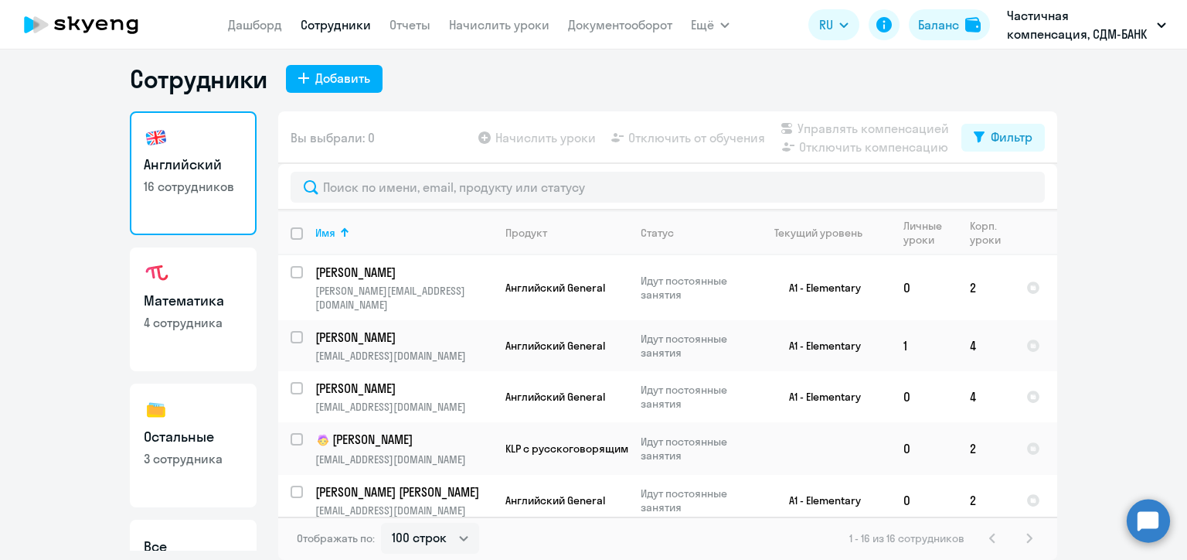
click at [185, 454] on p "3 сотрудника" at bounding box center [193, 458] width 99 height 17
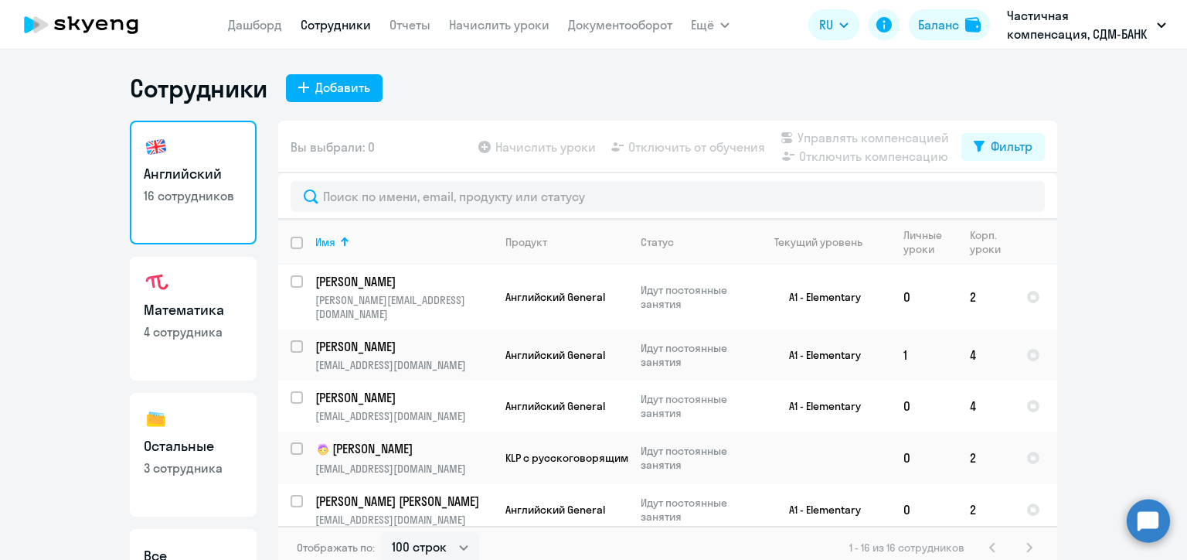
select select "30"
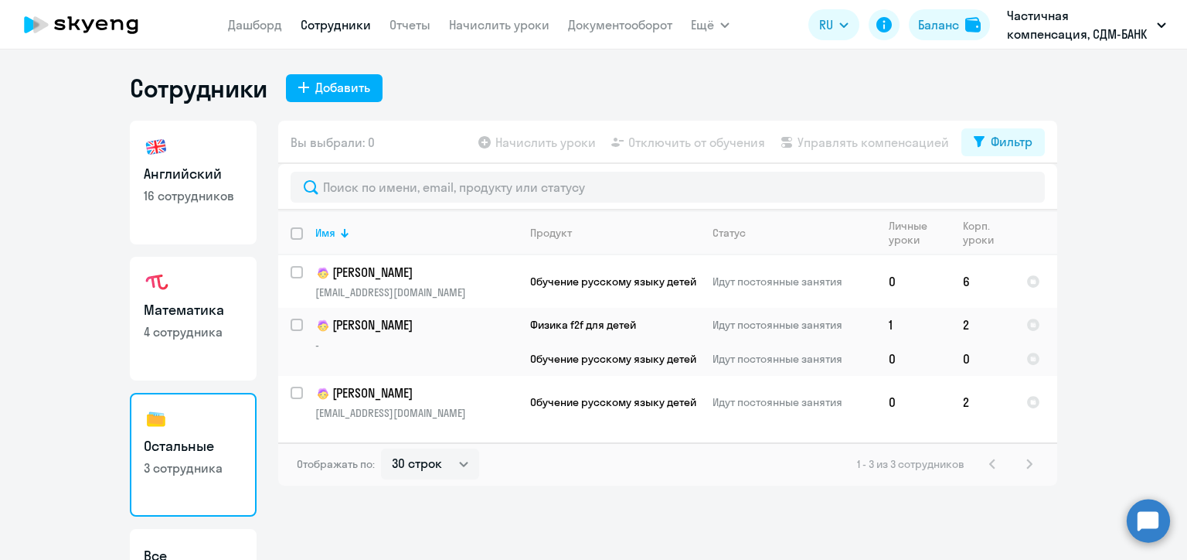
scroll to position [93, 0]
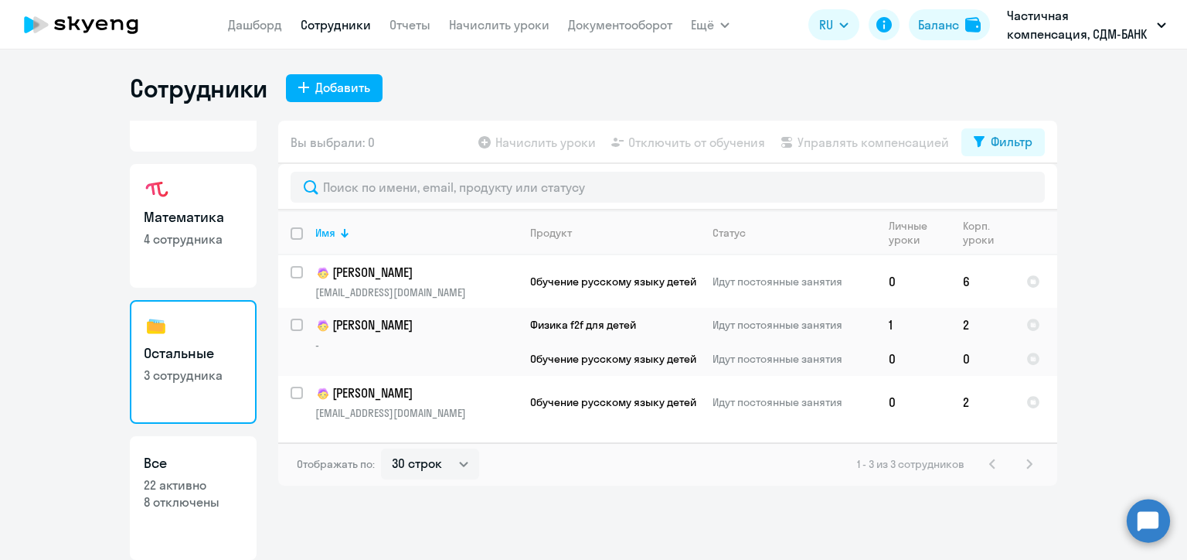
click at [195, 478] on p "22 активно" at bounding box center [193, 484] width 99 height 17
select select "30"
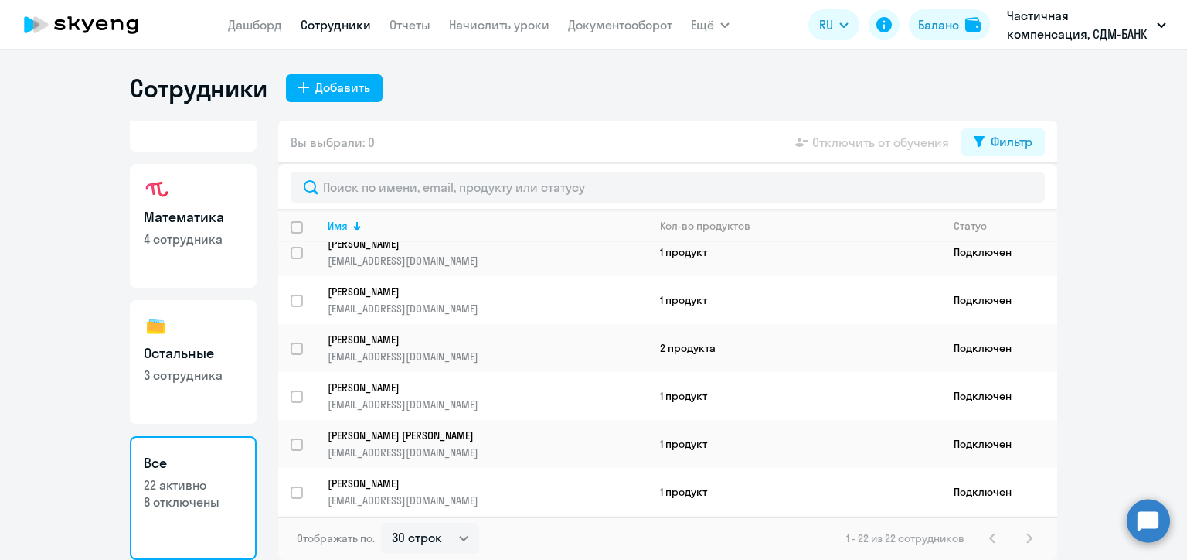
scroll to position [792, 0]
click at [347, 222] on div "Имя" at bounding box center [338, 226] width 20 height 14
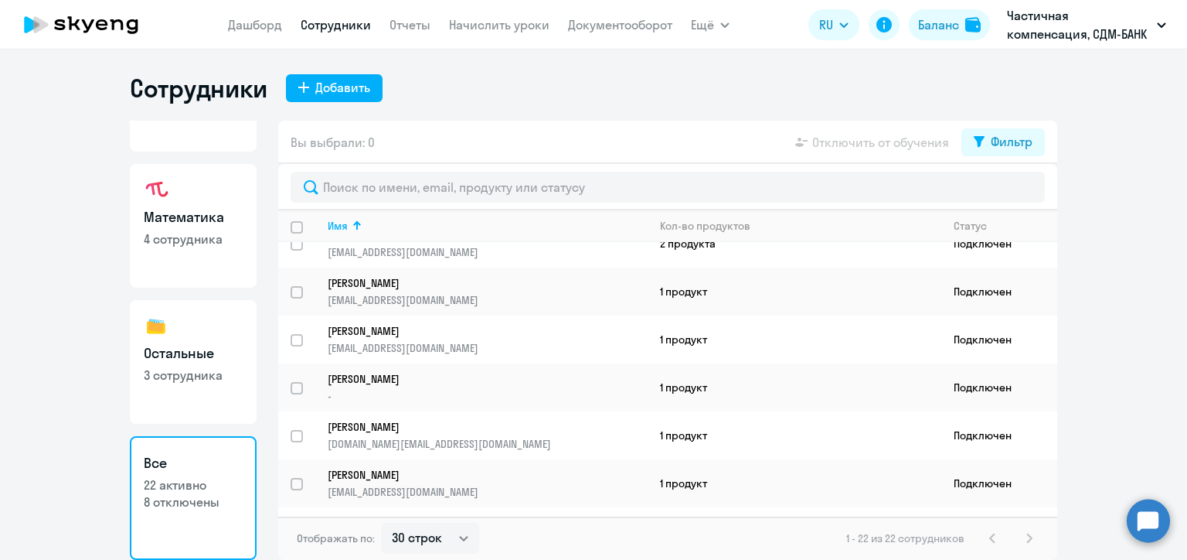
scroll to position [0, 0]
